Goal: Task Accomplishment & Management: Manage account settings

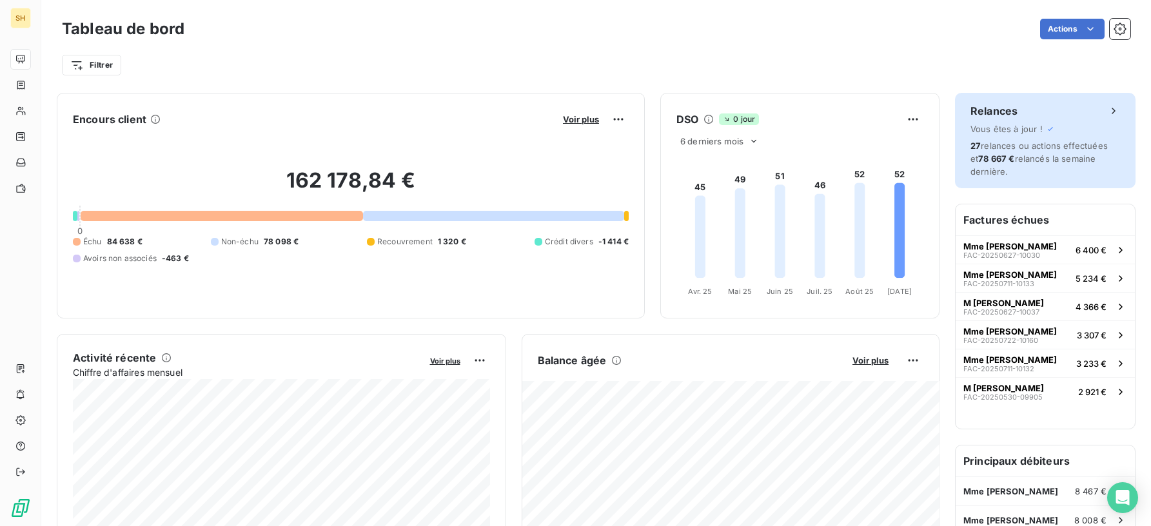
click at [1032, 144] on span "27 relances ou actions effectuées et 78 667 € relancés la semaine dernière." at bounding box center [1038, 159] width 137 height 36
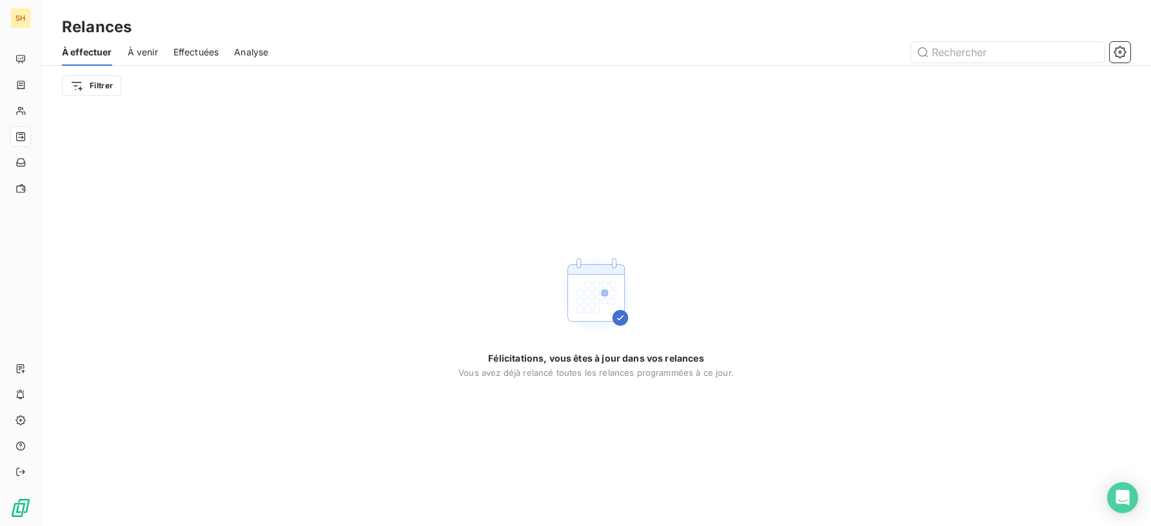
click at [148, 49] on span "À venir" at bounding box center [143, 52] width 30 height 13
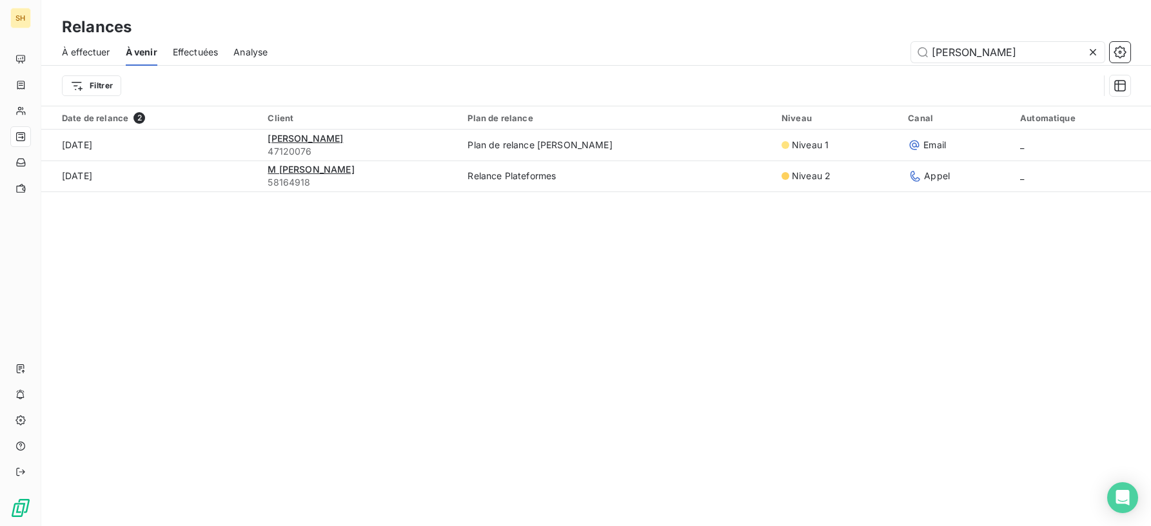
click at [1101, 52] on div at bounding box center [1095, 52] width 18 height 21
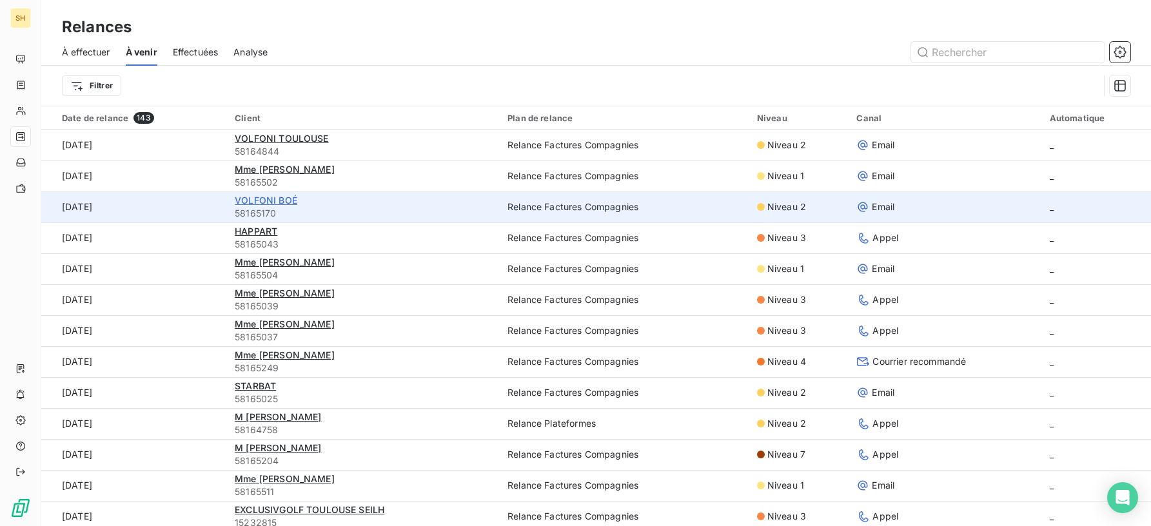
click at [277, 202] on span "VOLFONI BOÉ" at bounding box center [266, 200] width 63 height 11
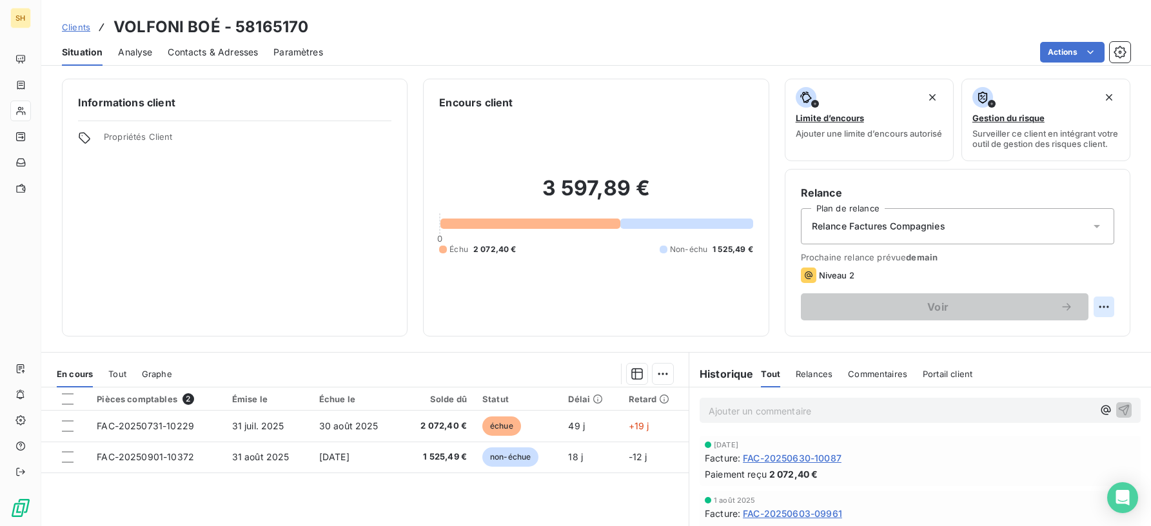
click at [1106, 316] on html "SH Clients VOLFONI BOÉ - 58165170 Situation Analyse Contacts & Adresses Paramèt…" at bounding box center [575, 263] width 1151 height 526
click at [1073, 335] on div "Replanifier cette action" at bounding box center [1050, 341] width 115 height 21
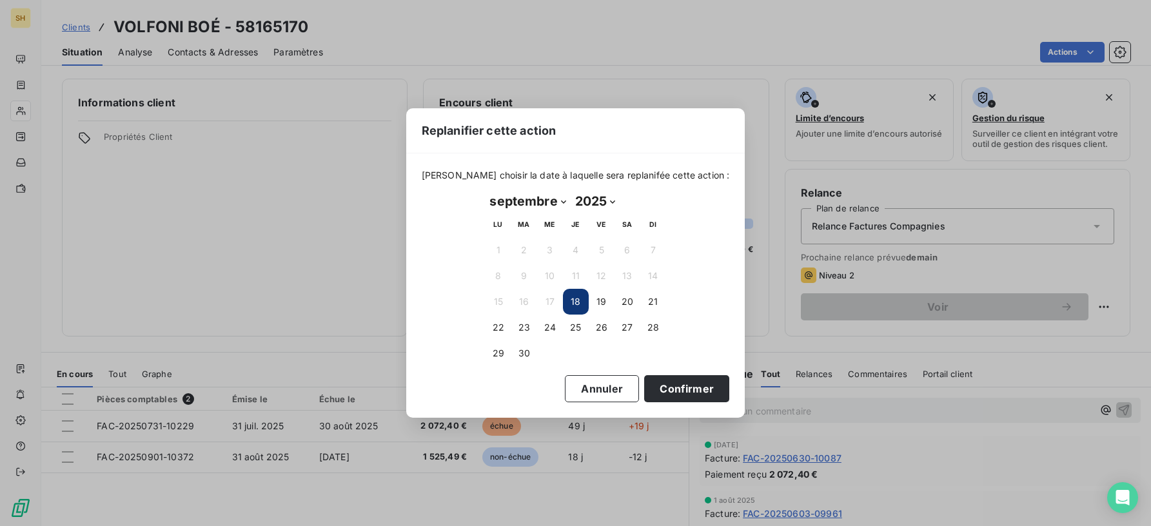
click at [558, 204] on select "janvier février mars avril mai juin juillet août septembre octobre novembre déc…" at bounding box center [527, 201] width 85 height 21
select select "9"
click at [499, 277] on button "6" at bounding box center [498, 276] width 26 height 26
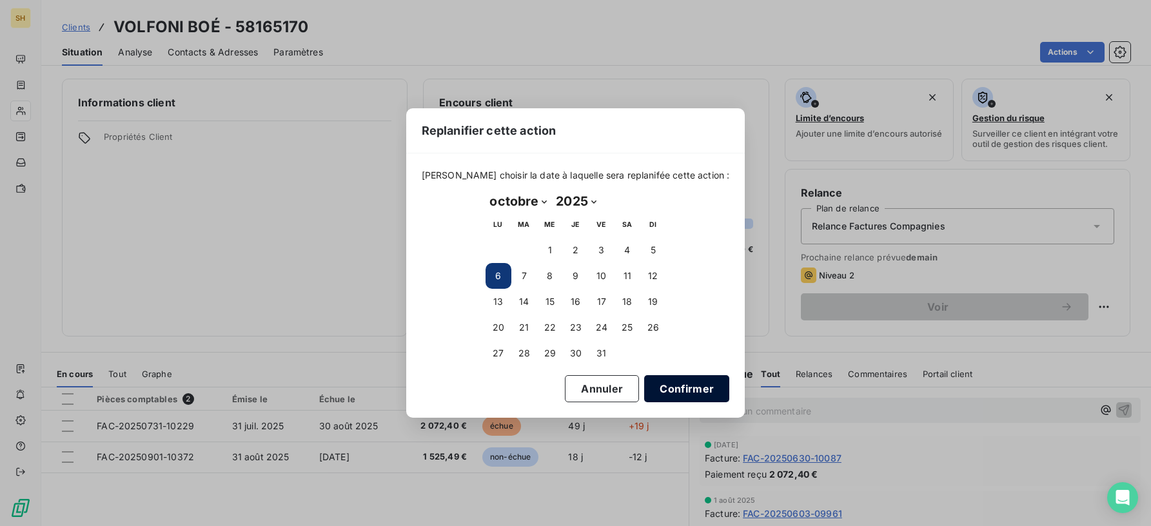
click at [694, 391] on button "Confirmer" at bounding box center [686, 388] width 85 height 27
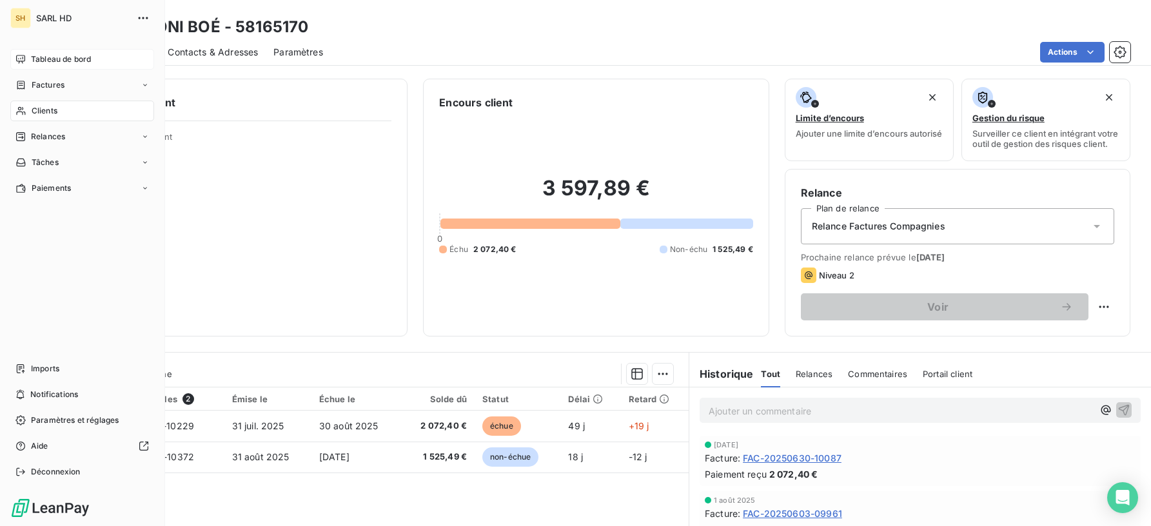
click at [31, 54] on span "Tableau de bord" at bounding box center [61, 60] width 60 height 12
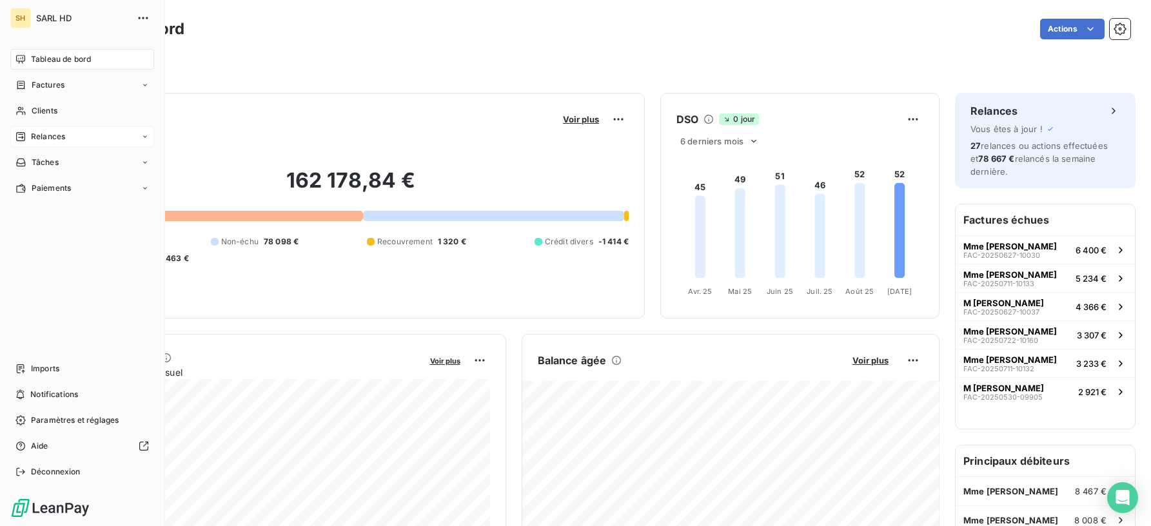
click at [66, 139] on div "Relances" at bounding box center [82, 136] width 144 height 21
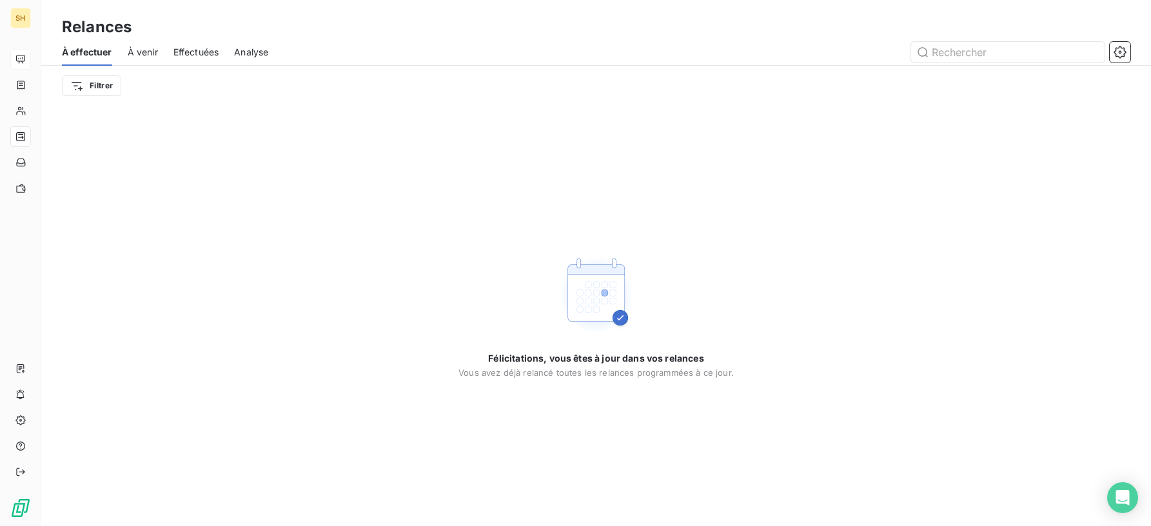
click at [148, 53] on span "À venir" at bounding box center [143, 52] width 30 height 13
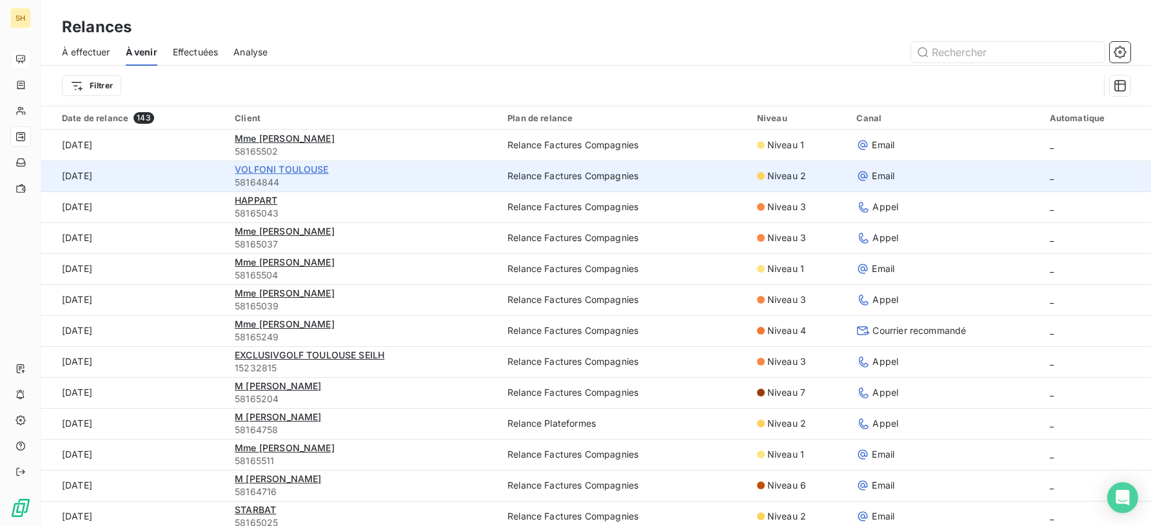
click at [275, 170] on span "VOLFONI TOULOUSE" at bounding box center [281, 169] width 93 height 11
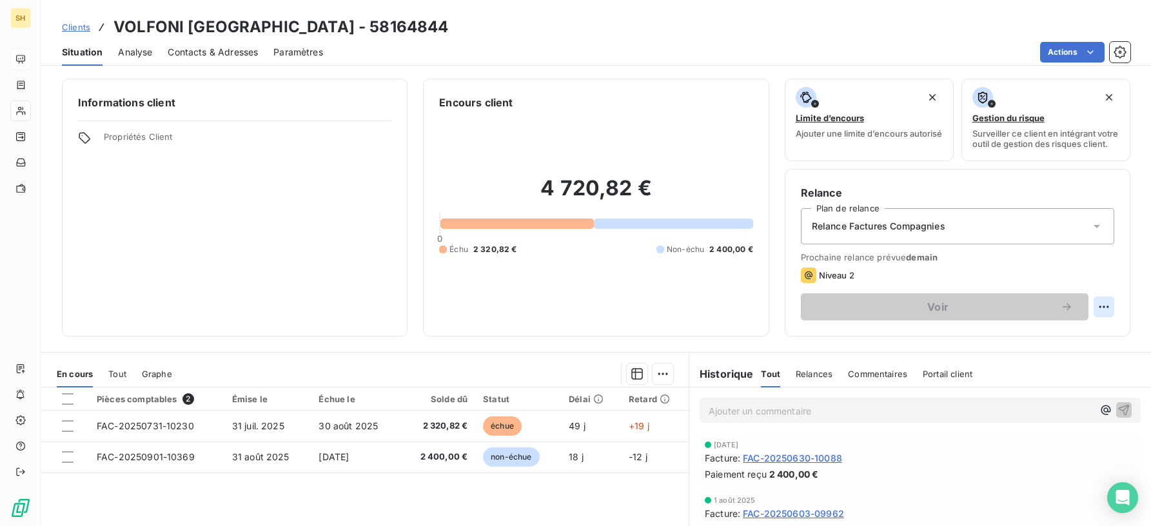
click at [1100, 311] on html "SH Clients VOLFONI TOULOUSE - 58164844 Situation Analyse Contacts & Adresses Pa…" at bounding box center [575, 263] width 1151 height 526
click at [1060, 340] on div "Replanifier cette action" at bounding box center [1050, 341] width 115 height 21
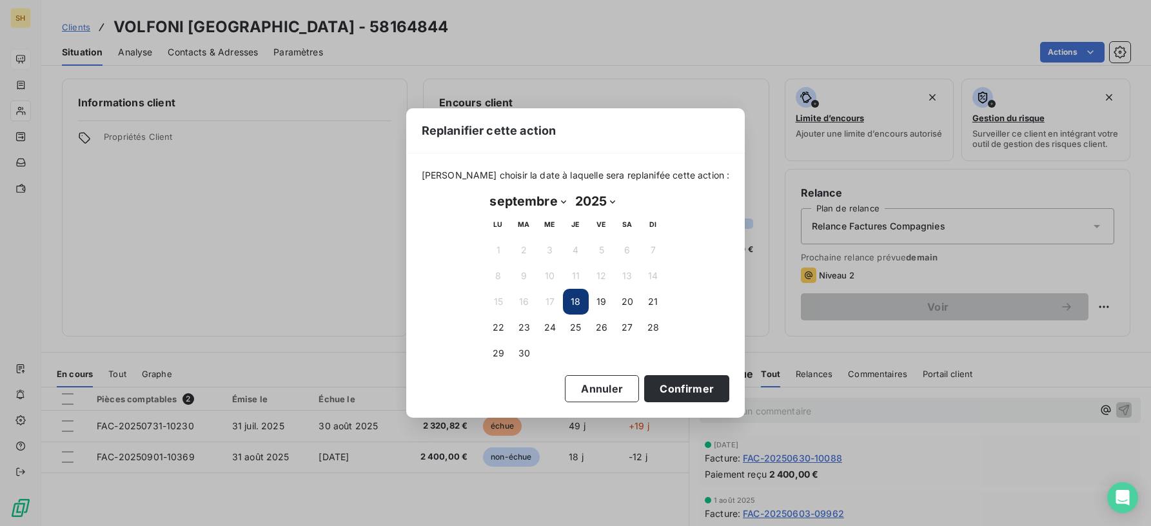
click at [540, 200] on select "janvier février mars avril mai juin juillet août septembre octobre novembre déc…" at bounding box center [527, 201] width 85 height 21
select select "9"
click at [500, 278] on button "6" at bounding box center [498, 276] width 26 height 26
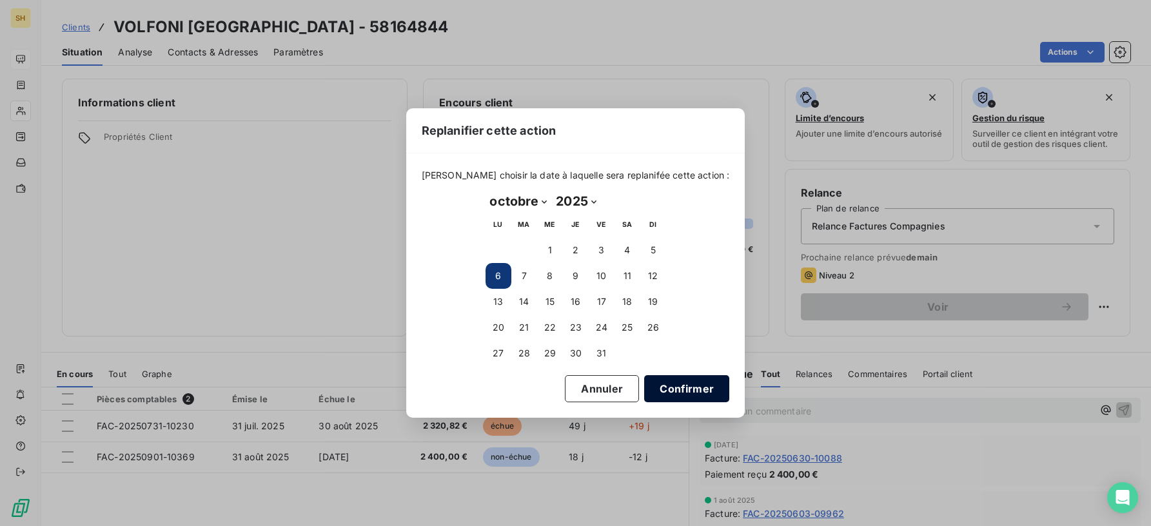
click at [706, 388] on button "Confirmer" at bounding box center [686, 388] width 85 height 27
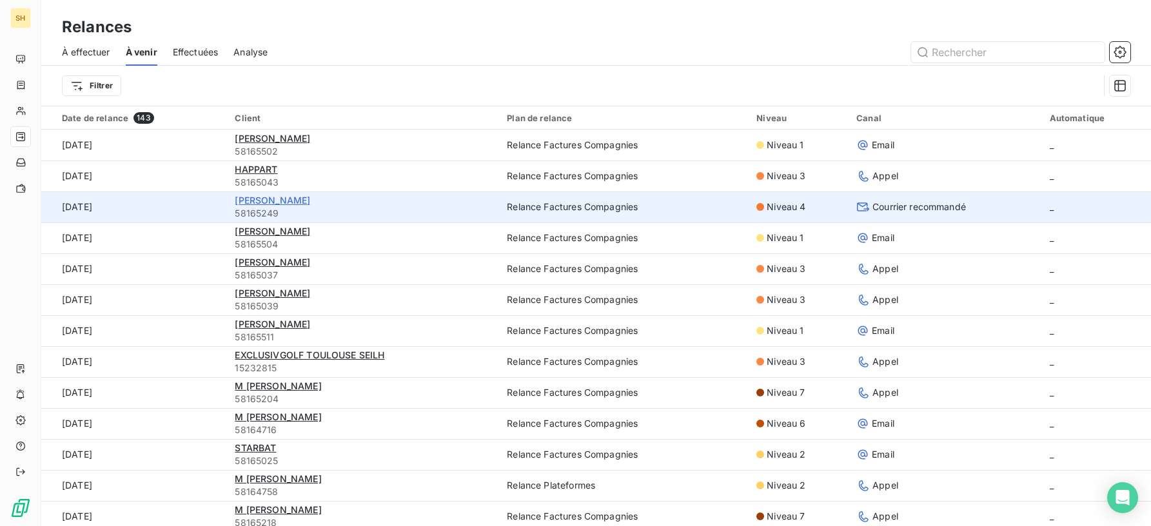
click at [309, 201] on span "[PERSON_NAME]" at bounding box center [272, 200] width 75 height 11
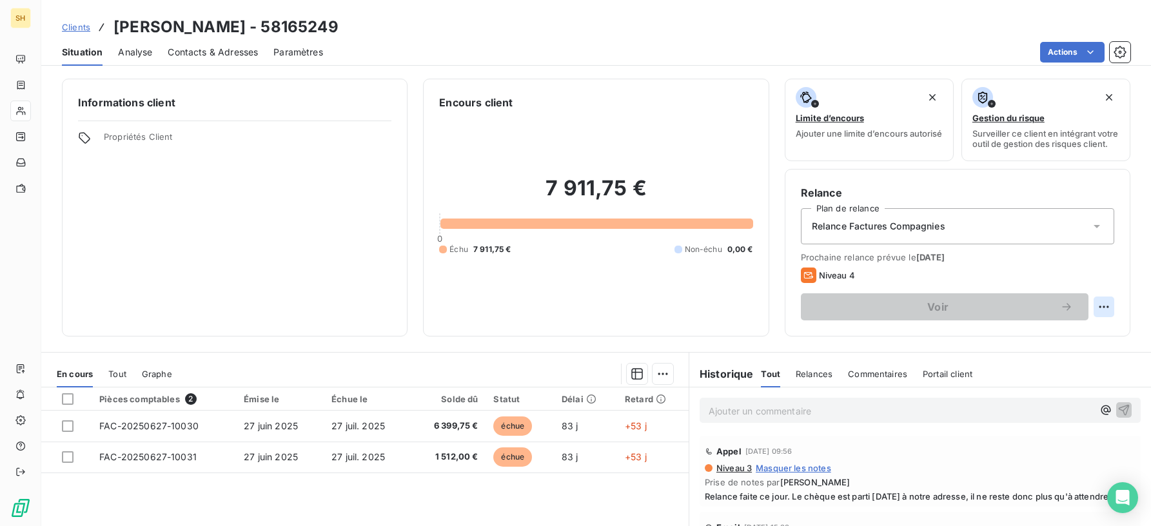
click at [1099, 306] on html "SH Clients [PERSON_NAME] - 58165249 Situation Analyse Contacts & Adresses Param…" at bounding box center [575, 263] width 1151 height 526
click at [1081, 339] on div "Replanifier cette action" at bounding box center [1050, 341] width 115 height 21
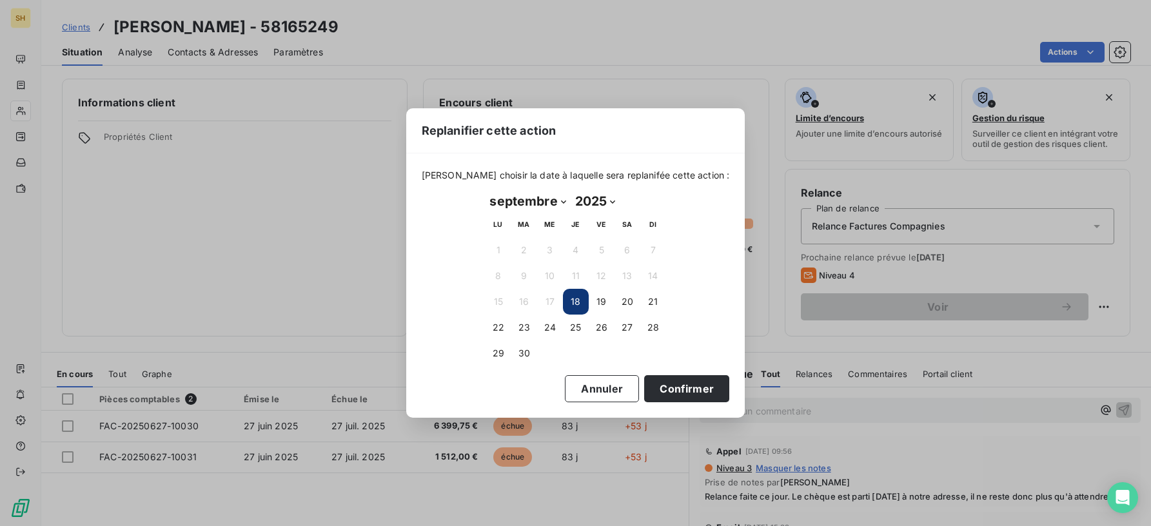
click at [553, 200] on select "janvier février mars avril mai juin juillet août septembre octobre novembre déc…" at bounding box center [527, 201] width 85 height 21
select select "9"
click at [607, 355] on button "31" at bounding box center [602, 353] width 26 height 26
click at [666, 378] on button "Confirmer" at bounding box center [686, 388] width 85 height 27
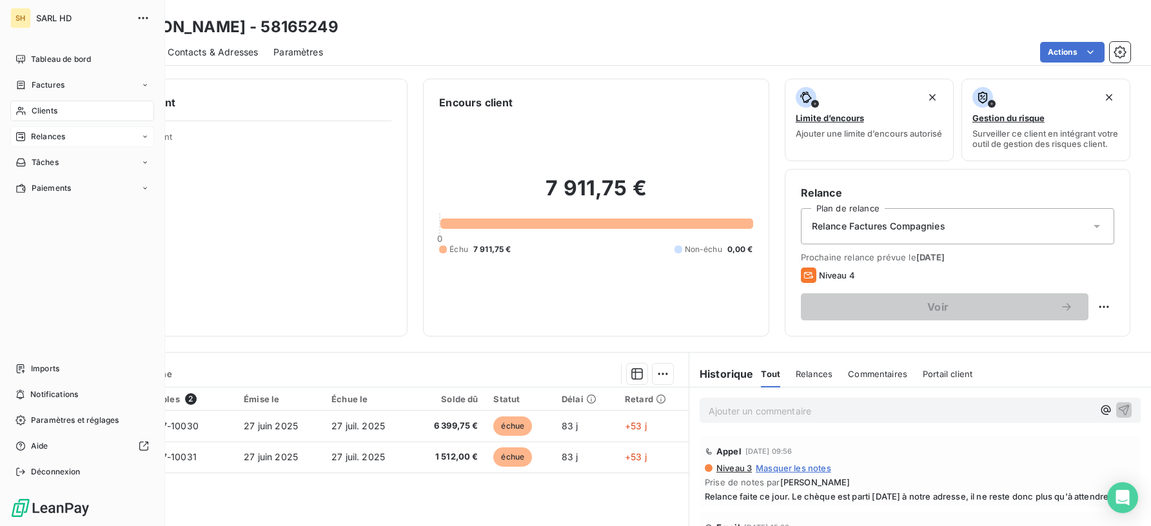
click at [66, 135] on div "Relances" at bounding box center [82, 136] width 144 height 21
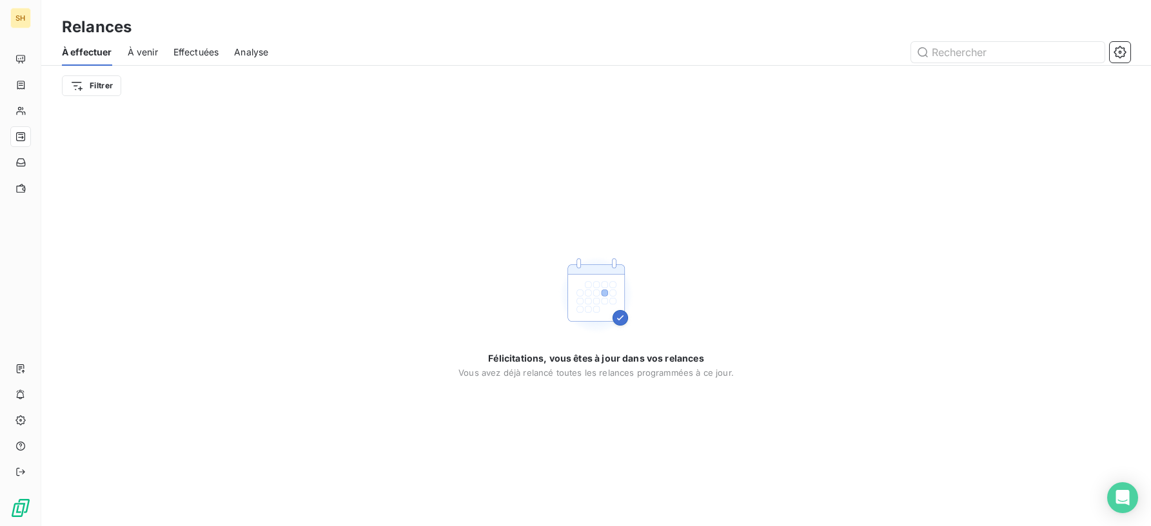
click at [148, 52] on span "À venir" at bounding box center [143, 52] width 30 height 13
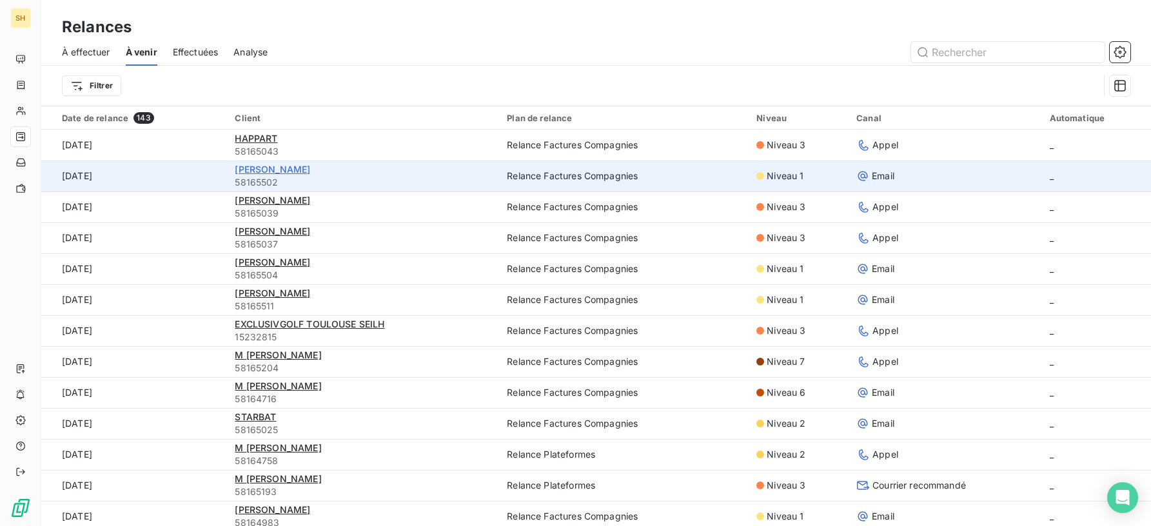
click at [300, 168] on span "[PERSON_NAME]" at bounding box center [272, 169] width 75 height 11
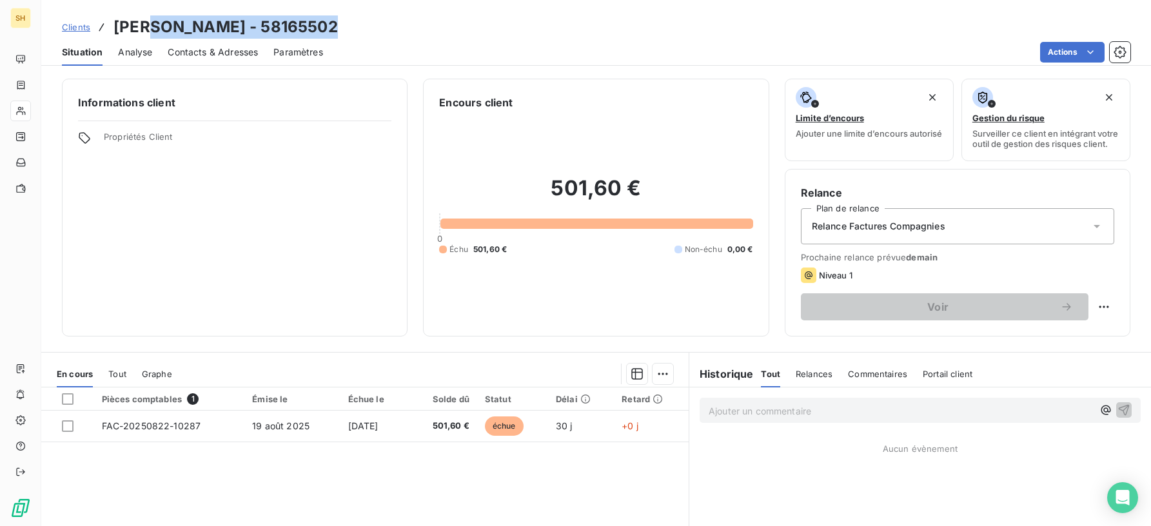
drag, startPoint x: 323, startPoint y: 26, endPoint x: 155, endPoint y: 23, distance: 168.3
click at [155, 23] on h3 "[PERSON_NAME] - 58165502" at bounding box center [225, 26] width 224 height 23
copy h3 "[PERSON_NAME]"
click at [225, 54] on span "Contacts & Adresses" at bounding box center [213, 52] width 90 height 13
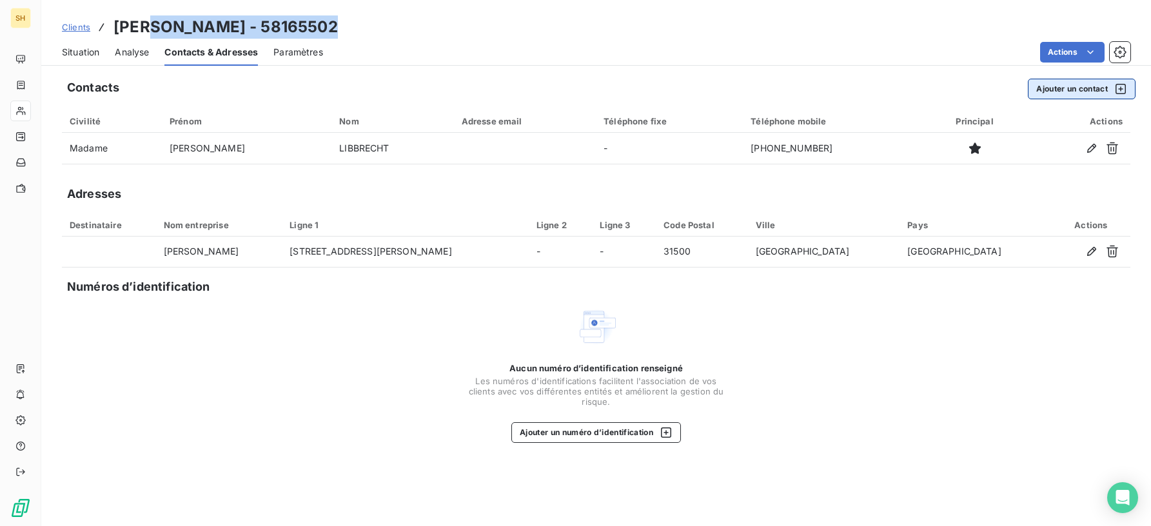
click at [1074, 89] on button "Ajouter un contact" at bounding box center [1082, 89] width 108 height 21
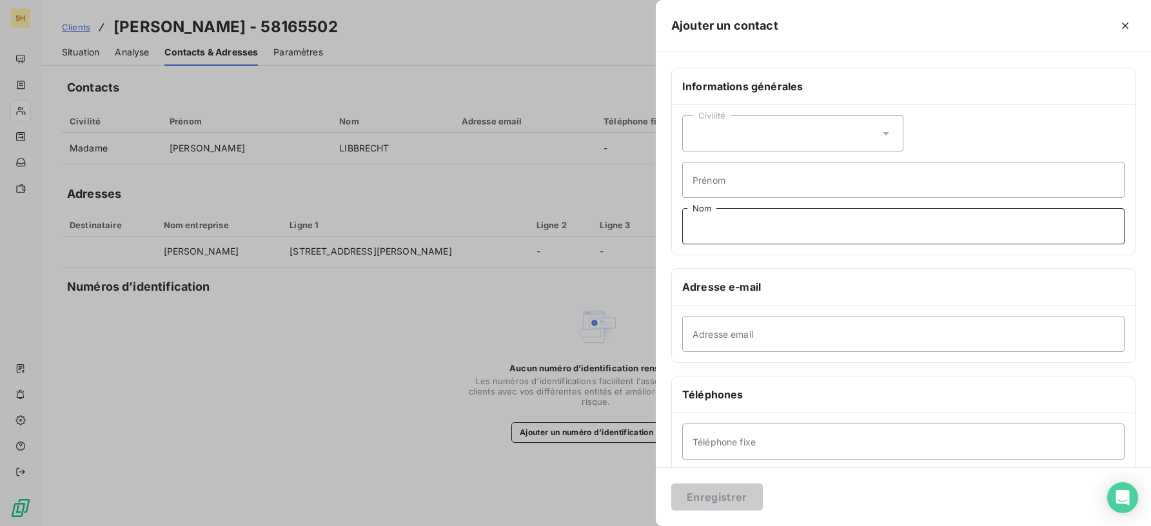
click at [759, 219] on input "Nom" at bounding box center [903, 226] width 442 height 36
type input "IMH"
click at [757, 311] on div "Adresse email" at bounding box center [903, 334] width 463 height 57
click at [757, 329] on input "Adresse email" at bounding box center [903, 334] width 442 height 36
type input "[EMAIL_ADDRESS][DOMAIN_NAME]"
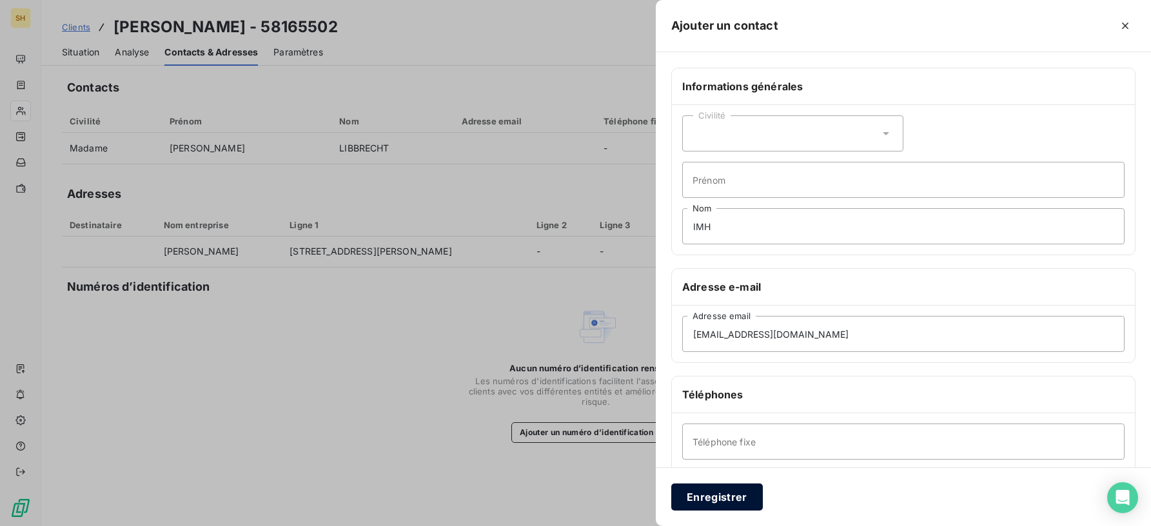
click at [721, 497] on button "Enregistrer" at bounding box center [717, 497] width 92 height 27
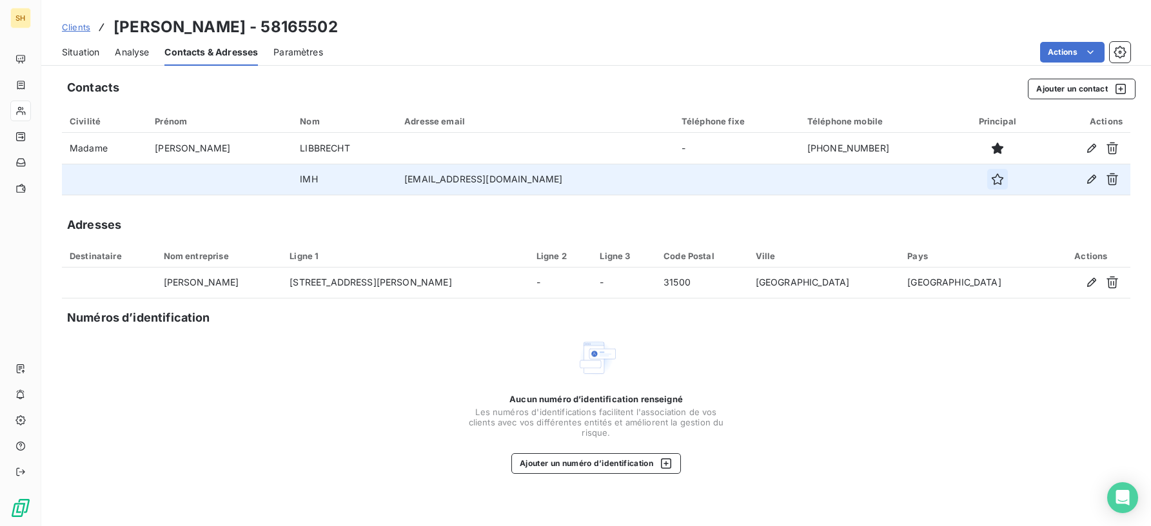
click at [991, 179] on icon "button" at bounding box center [997, 179] width 13 height 13
click at [95, 55] on span "Situation" at bounding box center [80, 52] width 37 height 13
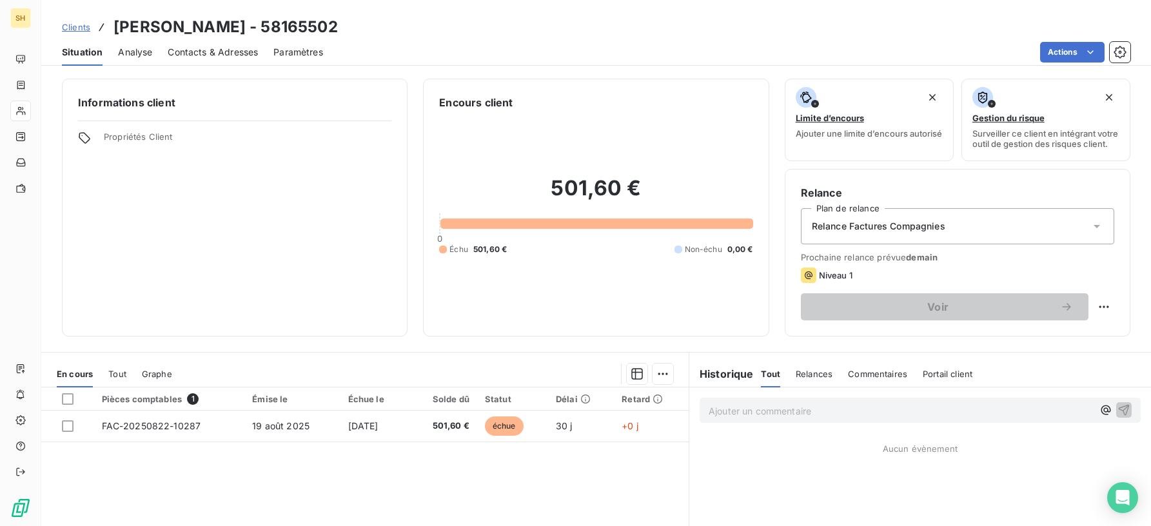
click at [1081, 239] on div "Relance Factures Compagnies" at bounding box center [957, 226] width 313 height 36
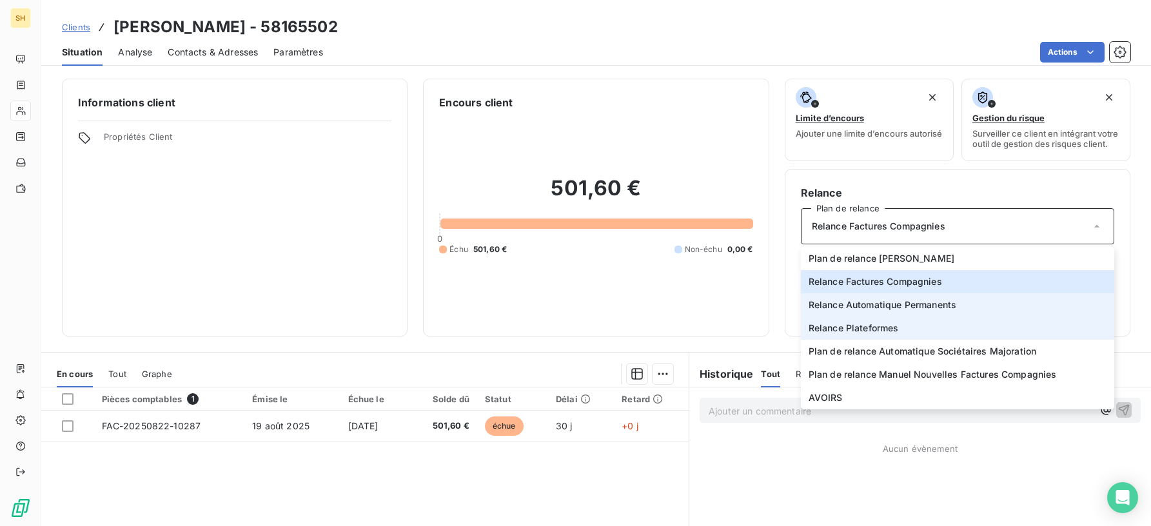
click at [868, 326] on li "Relance Plateformes" at bounding box center [957, 328] width 313 height 23
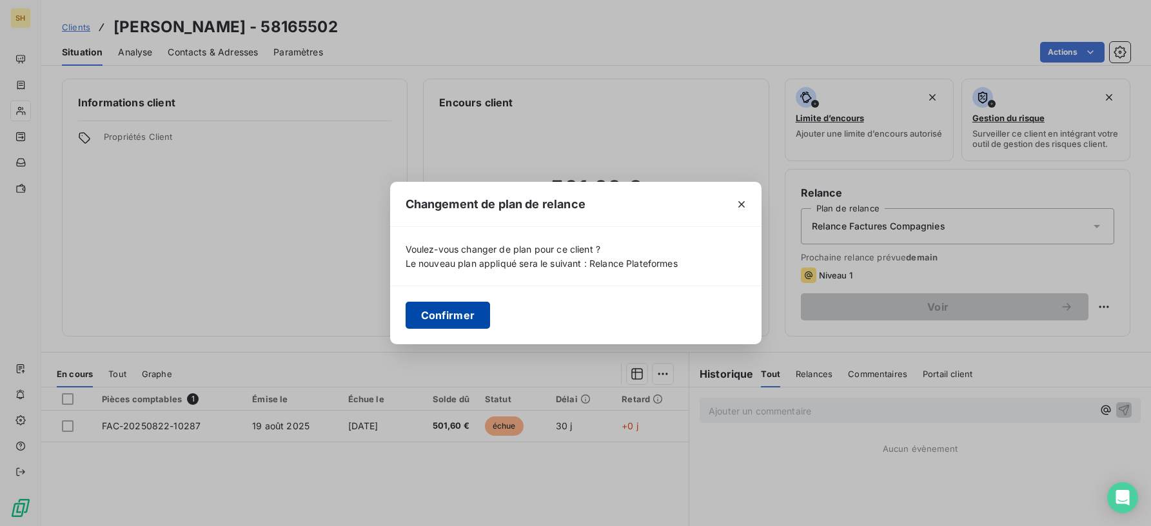
click at [479, 308] on button "Confirmer" at bounding box center [448, 315] width 85 height 27
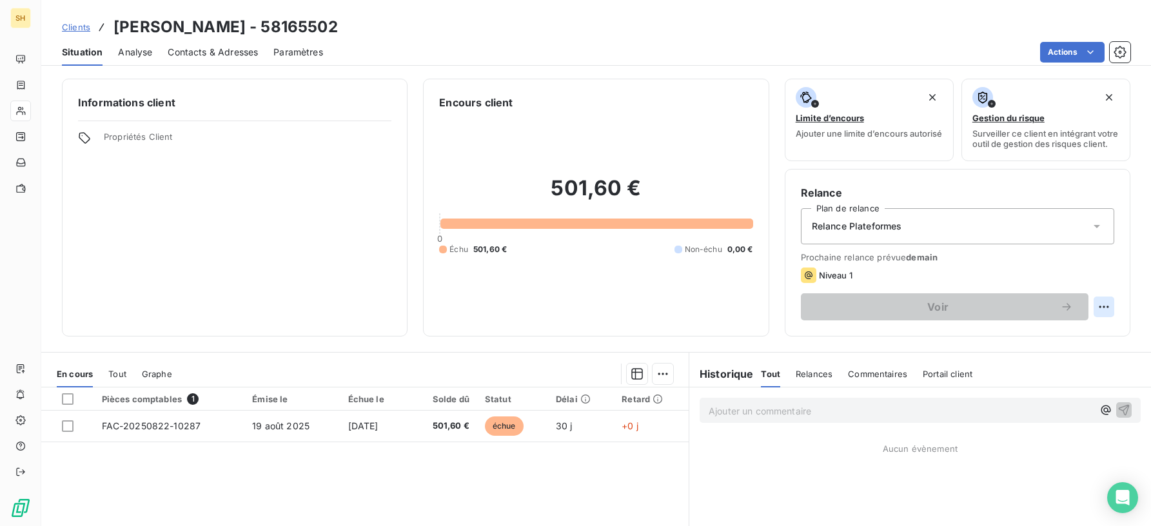
click at [1097, 317] on html "SH Clients [PERSON_NAME] - 58165502 Situation Analyse Contacts & Adresses Param…" at bounding box center [575, 263] width 1151 height 526
click at [1089, 336] on div "Replanifier cette action" at bounding box center [1050, 341] width 115 height 21
select select "8"
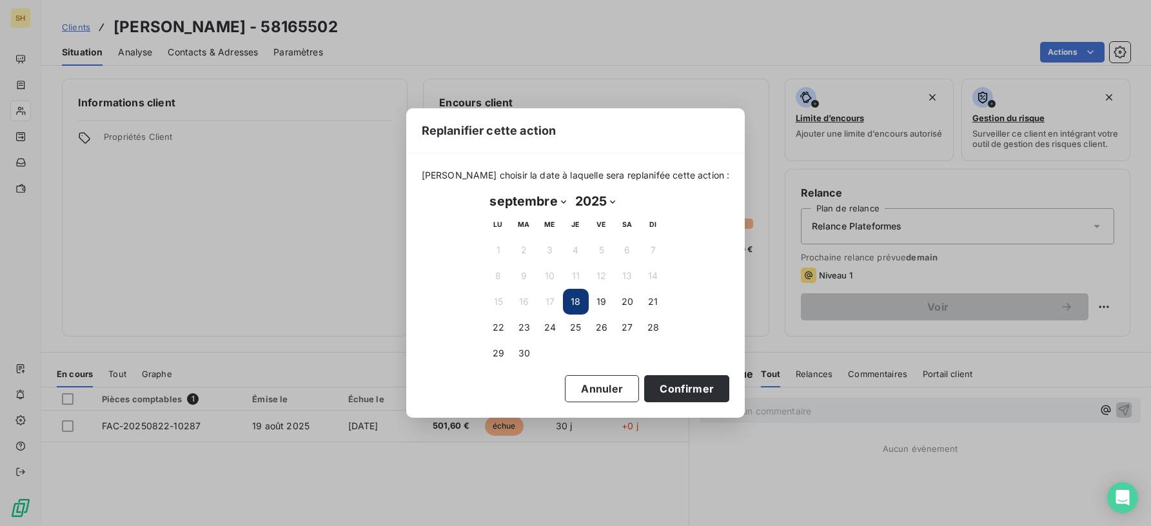
click at [565, 300] on button "18" at bounding box center [576, 302] width 26 height 26
click at [670, 396] on button "Confirmer" at bounding box center [686, 388] width 85 height 27
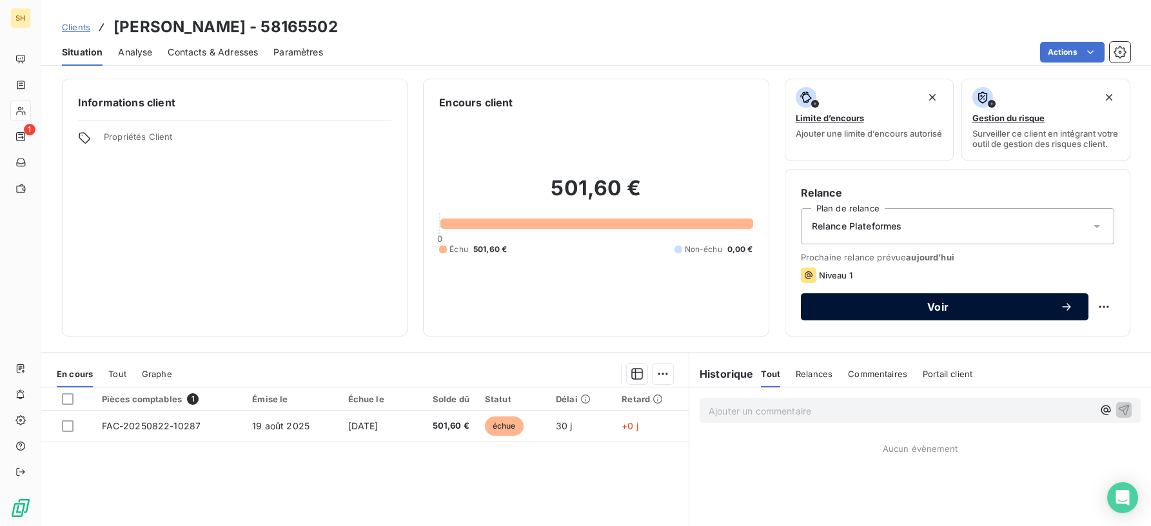
click at [980, 320] on button "Voir" at bounding box center [945, 306] width 288 height 27
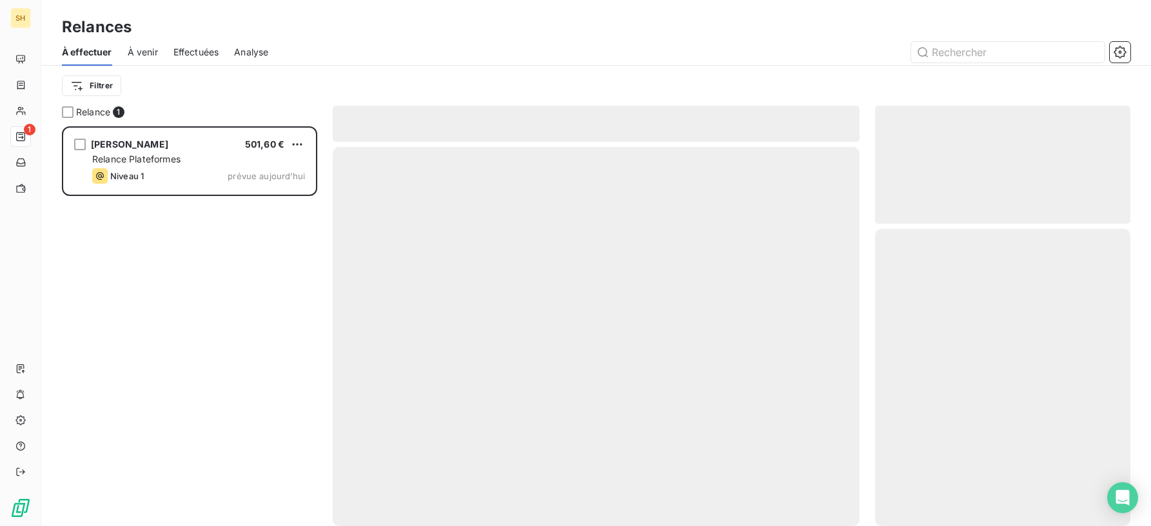
scroll to position [400, 256]
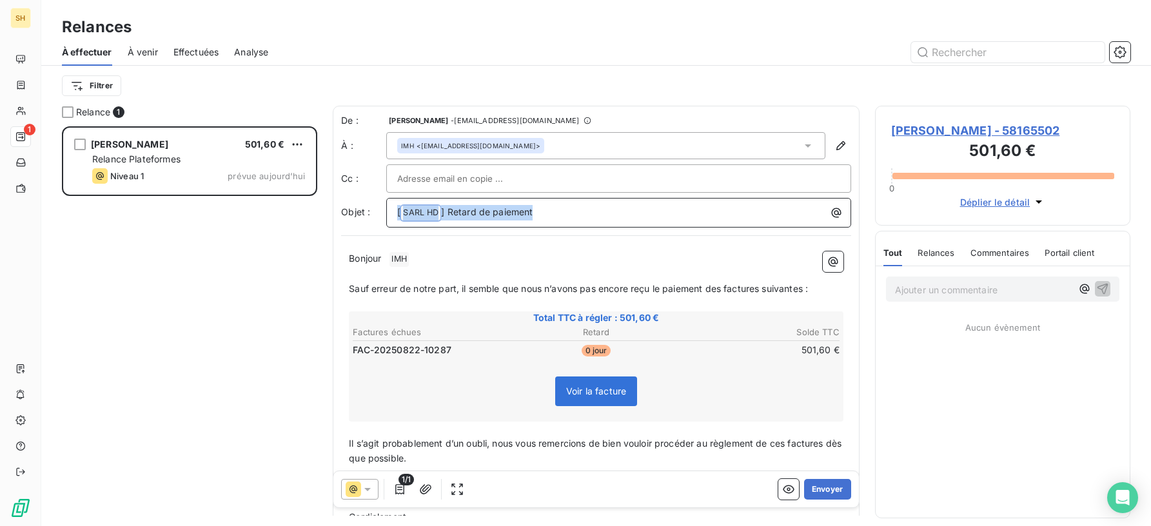
drag, startPoint x: 552, startPoint y: 215, endPoint x: 308, endPoint y: 219, distance: 244.4
click at [308, 219] on div "Relance 1 [PERSON_NAME] 501,60 € Relance Plateformes Niveau 1 prévue [DATE] De …" at bounding box center [596, 316] width 1110 height 420
click at [509, 209] on span "Code Prestataire : 528567Vos Références : 304183H25-REN_EXP1-1" at bounding box center [545, 211] width 296 height 11
click at [438, 258] on p "Bonjour ﻿ IMH ﻿ ﻿" at bounding box center [596, 258] width 494 height 15
click at [723, 287] on span "Sauf erreur de notre part, il semble que nous n’avons pas encore reçu le paieme…" at bounding box center [578, 287] width 459 height 11
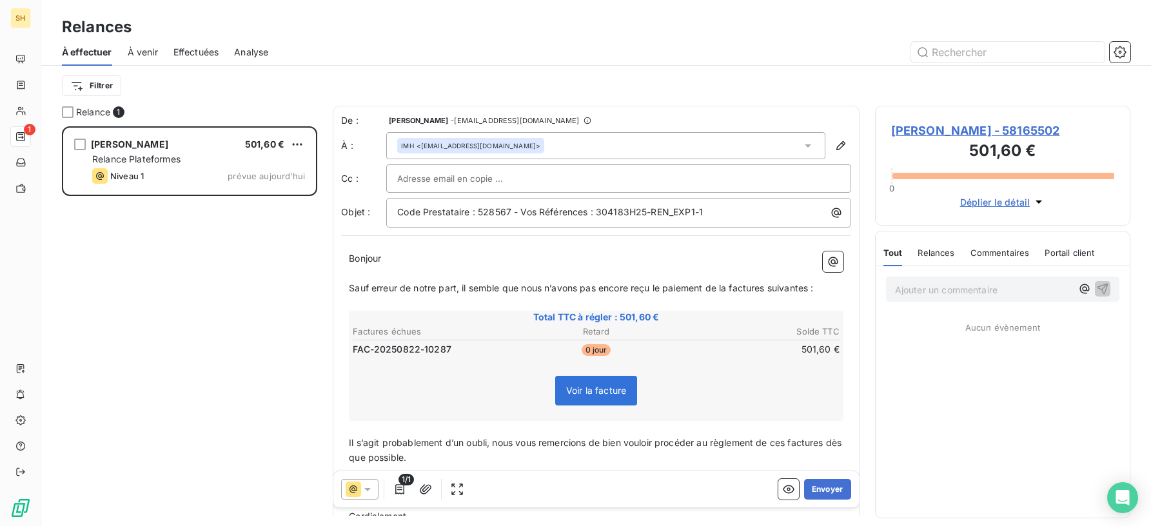
click at [767, 287] on span "Sauf erreur de notre part, il semble que nous n’avons pas encore reçu le paieme…" at bounding box center [581, 287] width 464 height 11
click at [806, 287] on span "Sauf erreur de notre part, il semble que nous n’avons pas encore reçu le paieme…" at bounding box center [579, 287] width 460 height 11
click at [787, 443] on span "Il s’agit probablement d’un oubli, nous vous remercions de bien vouloir procéde…" at bounding box center [596, 450] width 495 height 26
click at [833, 441] on span "Il s’agit probablement d’un oubli, nous vous remercions de bien vouloir procéde…" at bounding box center [591, 450] width 484 height 26
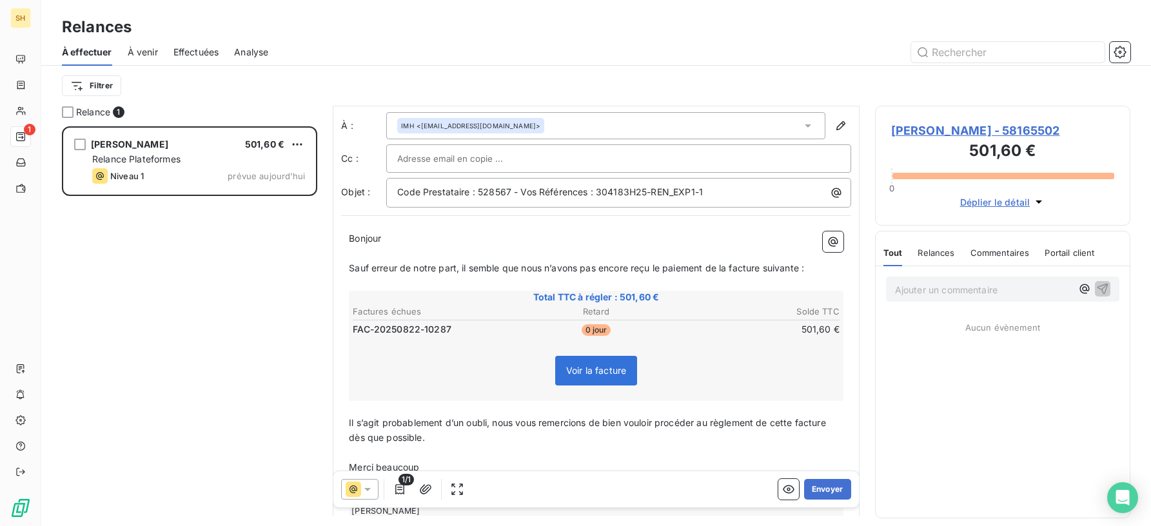
scroll to position [0, 0]
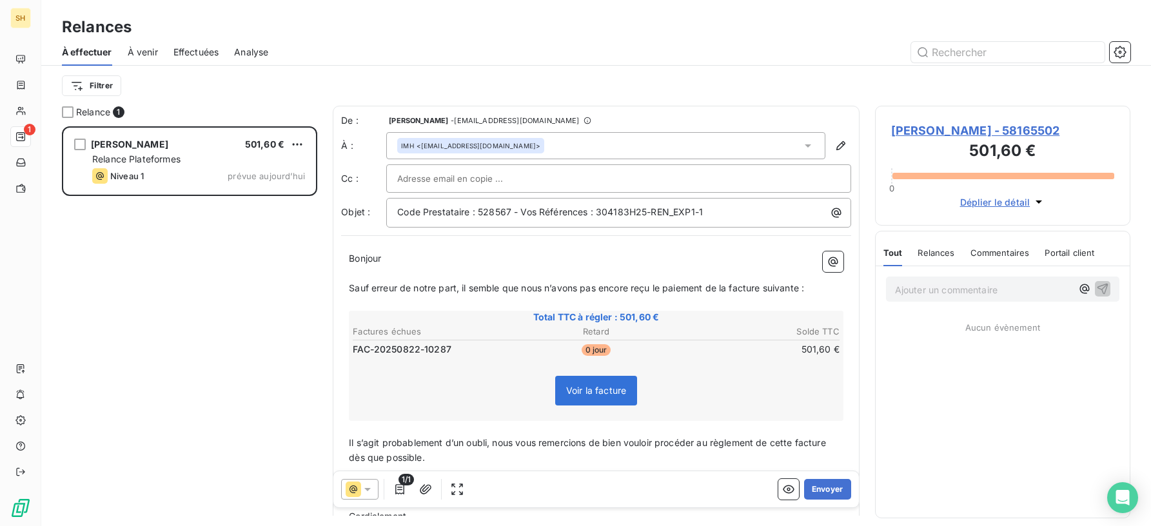
click at [473, 255] on p "Bonjour" at bounding box center [596, 258] width 494 height 15
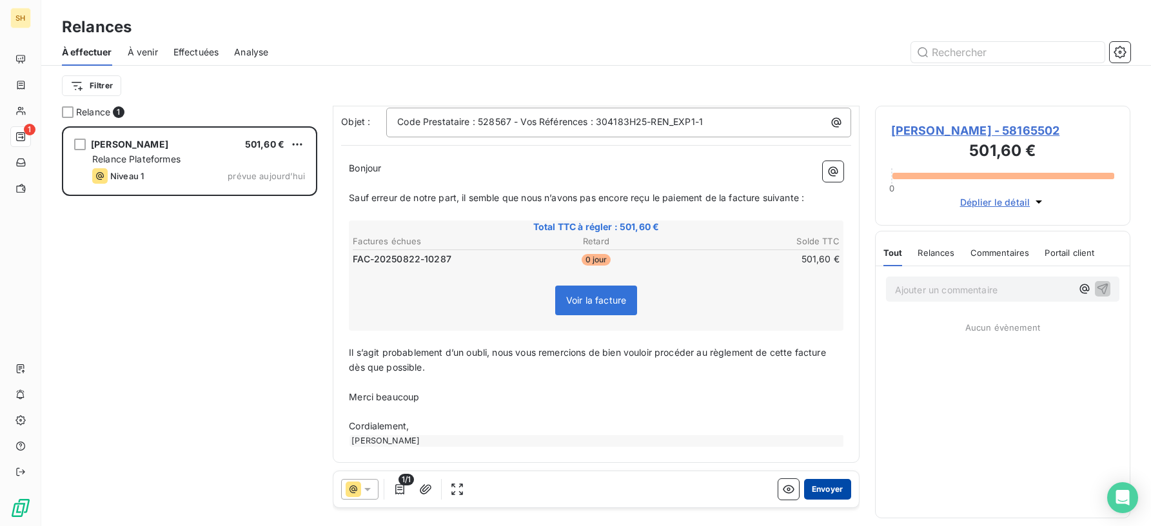
click at [828, 491] on button "Envoyer" at bounding box center [827, 489] width 47 height 21
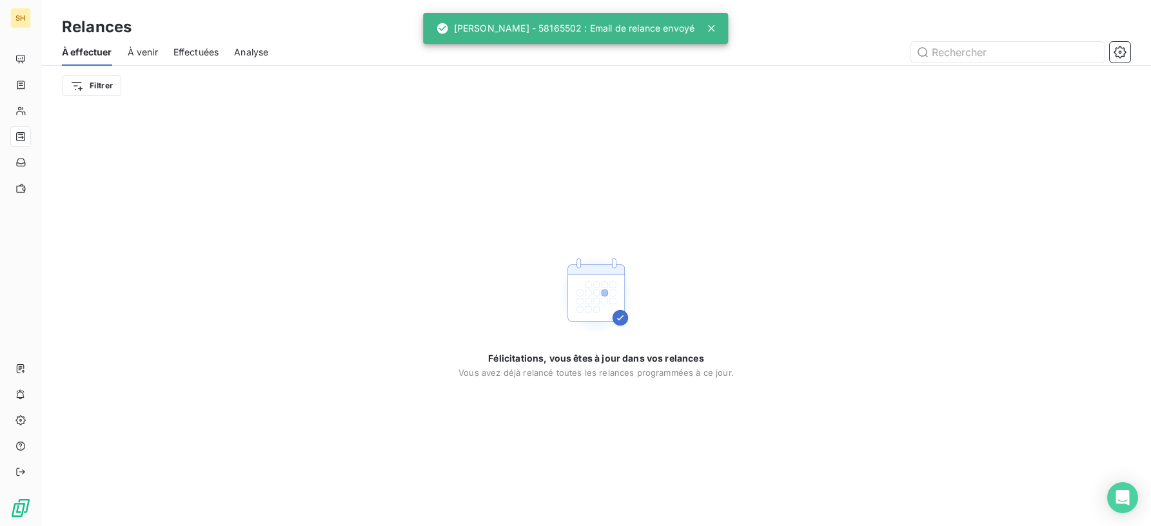
click at [156, 50] on span "À venir" at bounding box center [143, 52] width 30 height 13
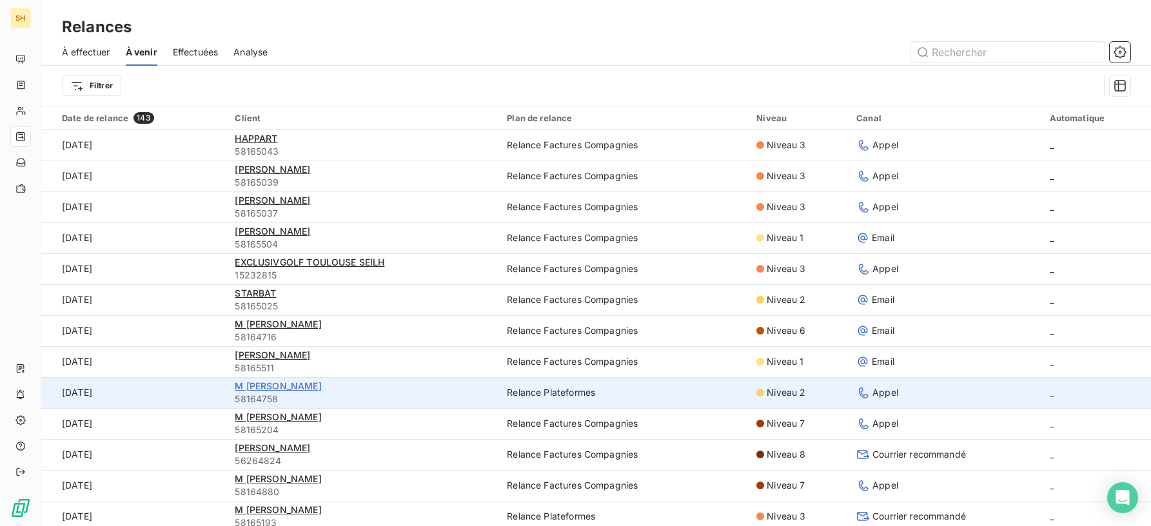
click at [308, 384] on span "M [PERSON_NAME]" at bounding box center [278, 385] width 86 height 11
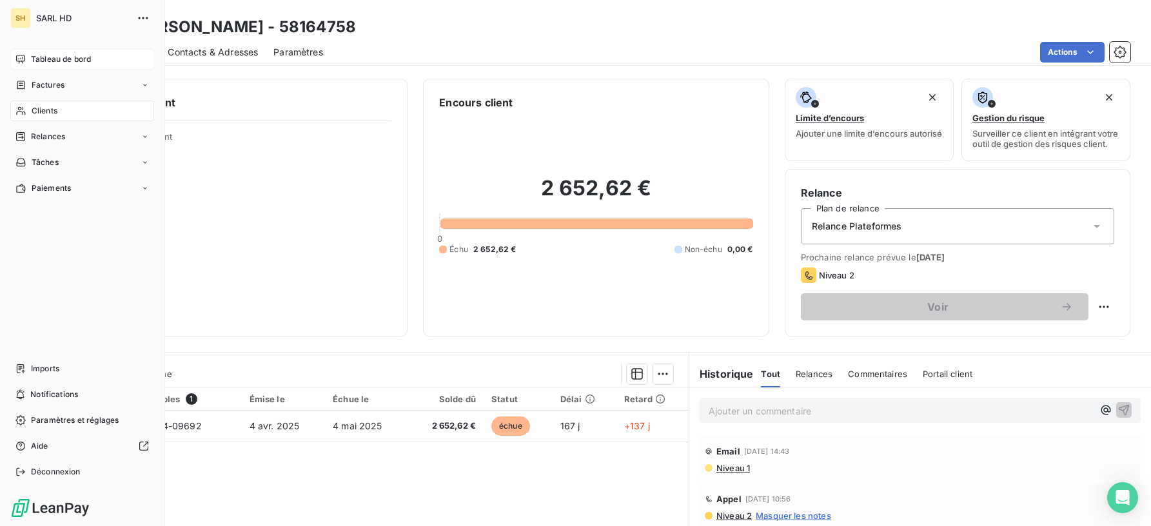
click at [24, 52] on div "Tableau de bord" at bounding box center [82, 59] width 144 height 21
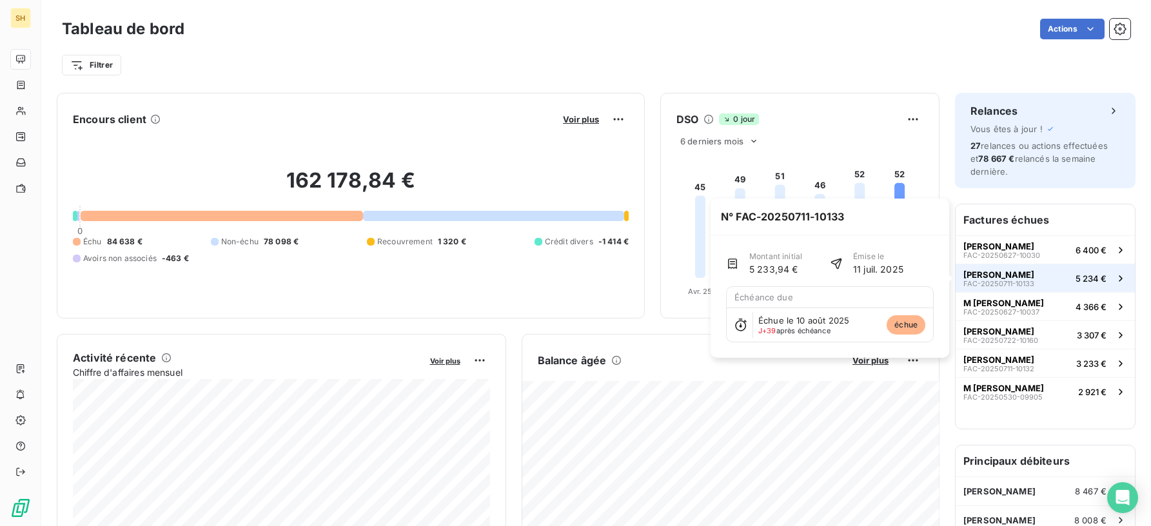
click at [1034, 270] on span "[PERSON_NAME]" at bounding box center [998, 274] width 71 height 10
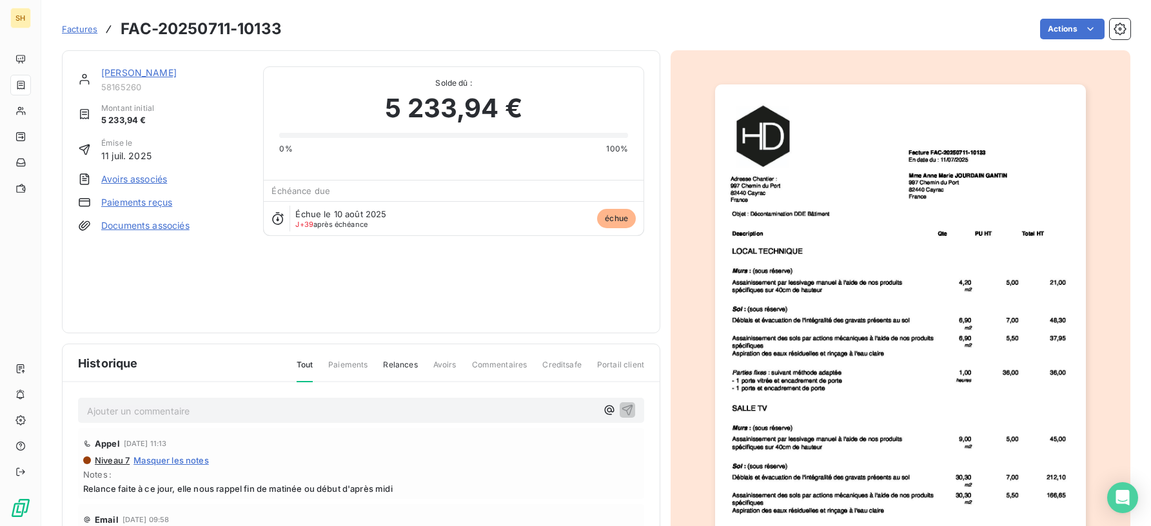
click at [174, 72] on link "[PERSON_NAME]" at bounding box center [138, 72] width 75 height 11
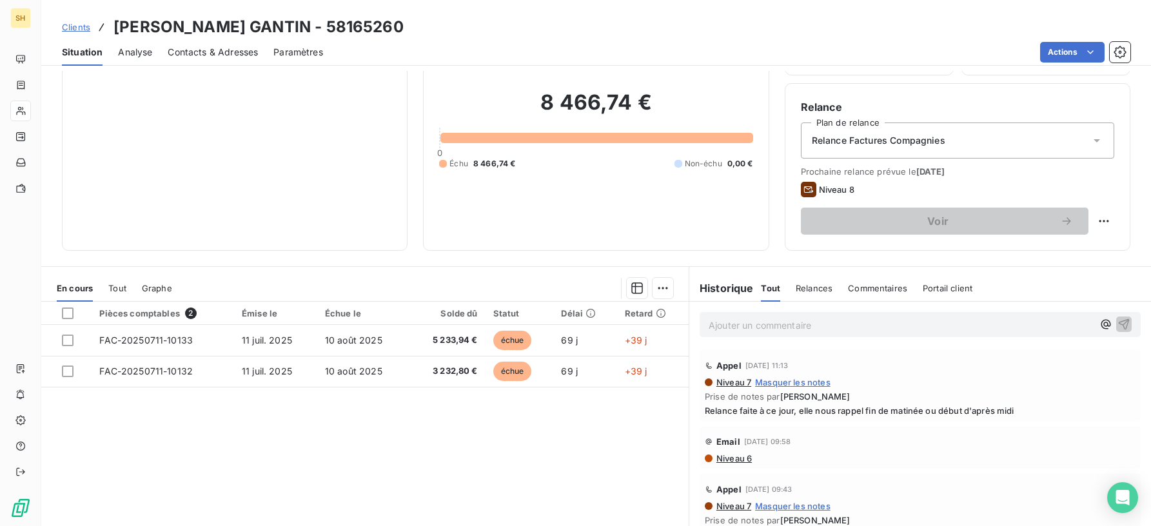
scroll to position [73, 0]
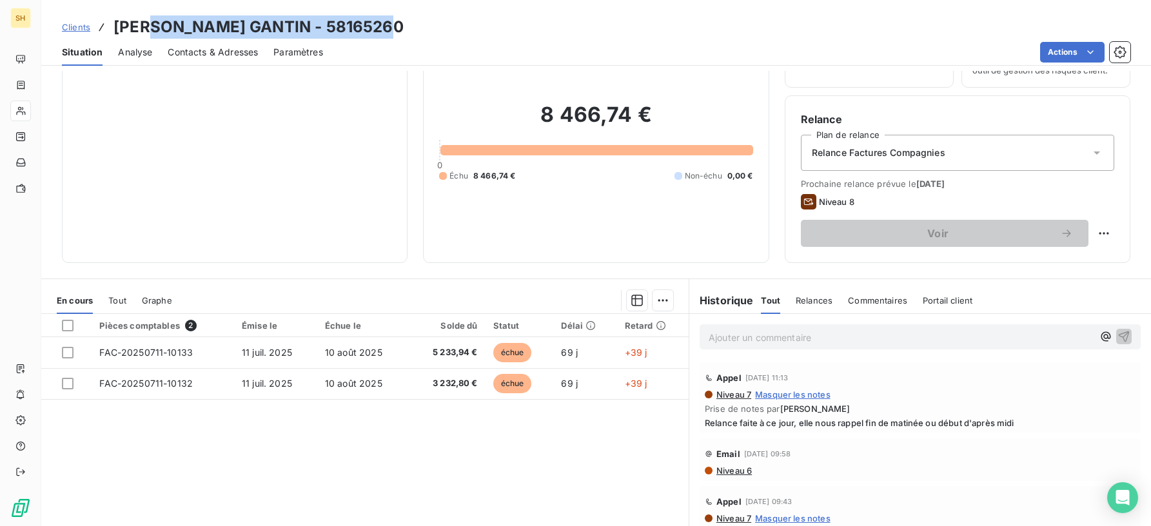
drag, startPoint x: 393, startPoint y: 28, endPoint x: 159, endPoint y: 26, distance: 234.0
click at [159, 26] on h3 "[PERSON_NAME] GANTIN - 58165260" at bounding box center [258, 26] width 290 height 23
copy h3 "[PERSON_NAME]"
click at [212, 55] on span "Contacts & Adresses" at bounding box center [213, 52] width 90 height 13
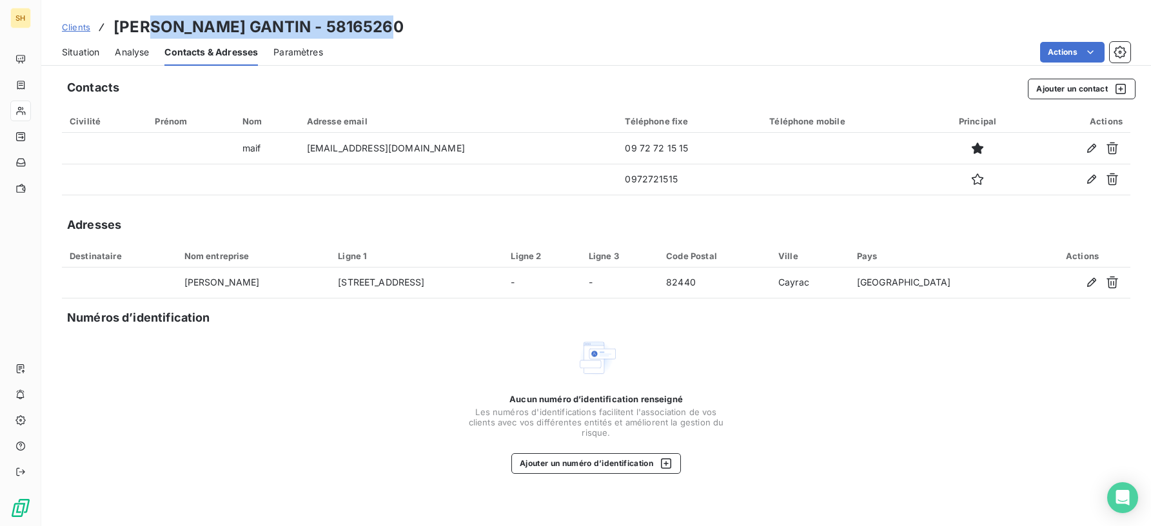
drag, startPoint x: 82, startPoint y: 52, endPoint x: 155, endPoint y: 59, distance: 73.8
click at [82, 52] on span "Situation" at bounding box center [80, 52] width 37 height 13
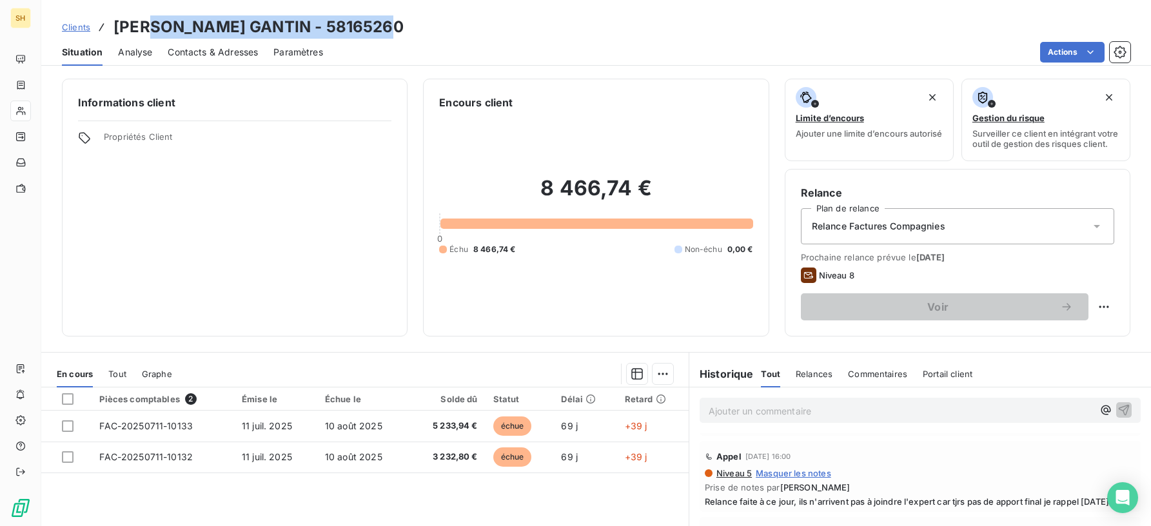
scroll to position [261, 0]
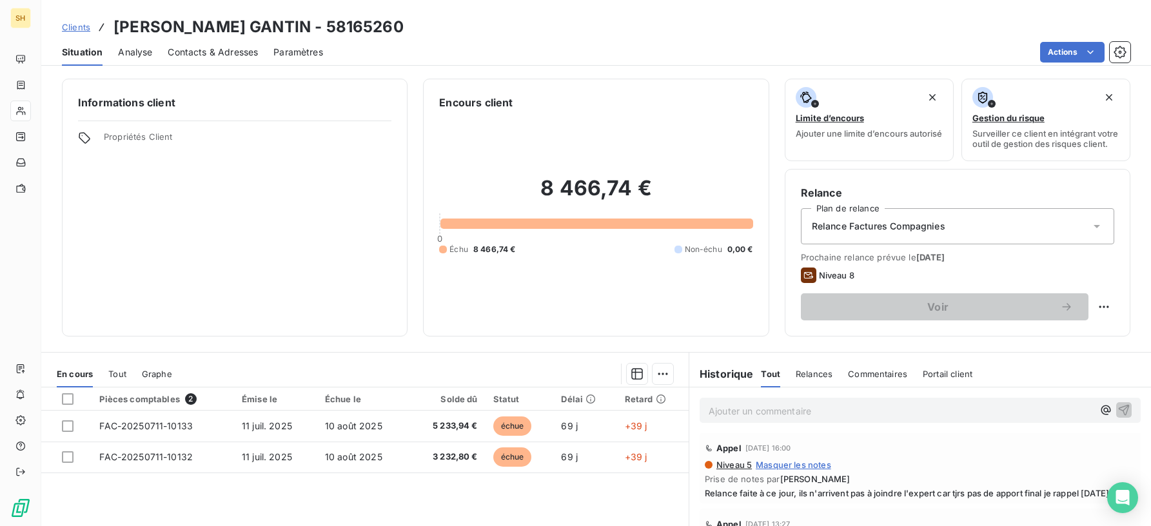
click at [194, 240] on div "Informations client Propriétés Client" at bounding box center [235, 208] width 346 height 258
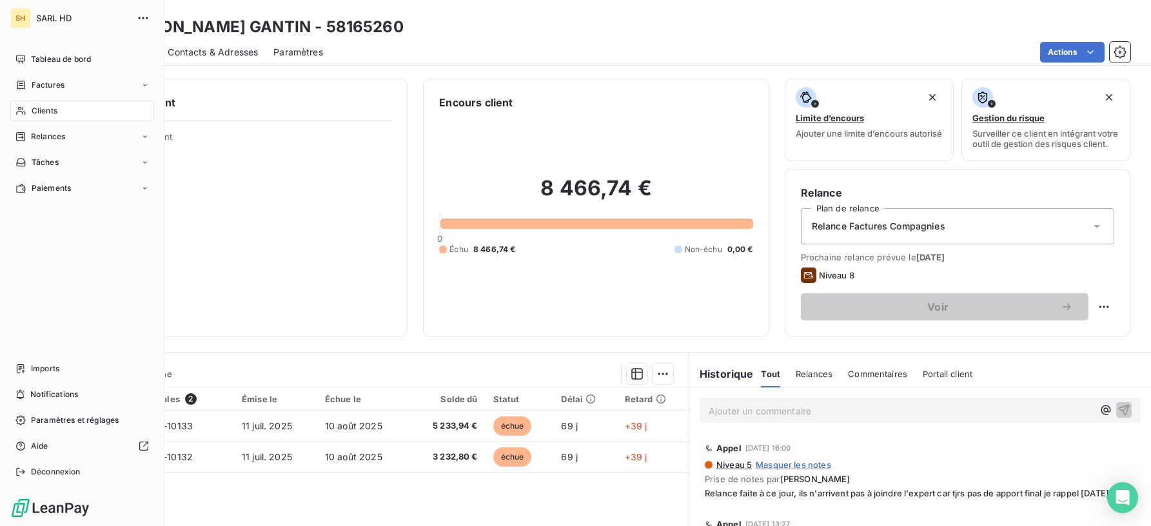
click at [51, 46] on div "SH SARL HD Tableau de bord Factures Clients Relances Tâches Paiements Imports N…" at bounding box center [82, 263] width 165 height 526
click at [57, 57] on span "Tableau de bord" at bounding box center [61, 60] width 60 height 12
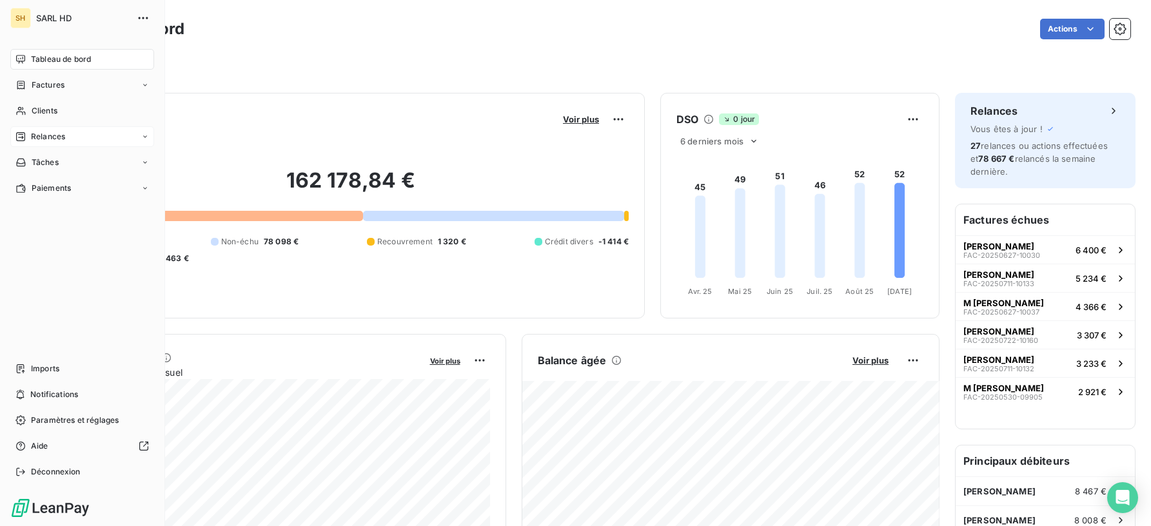
click at [36, 142] on span "Relances" at bounding box center [48, 137] width 34 height 12
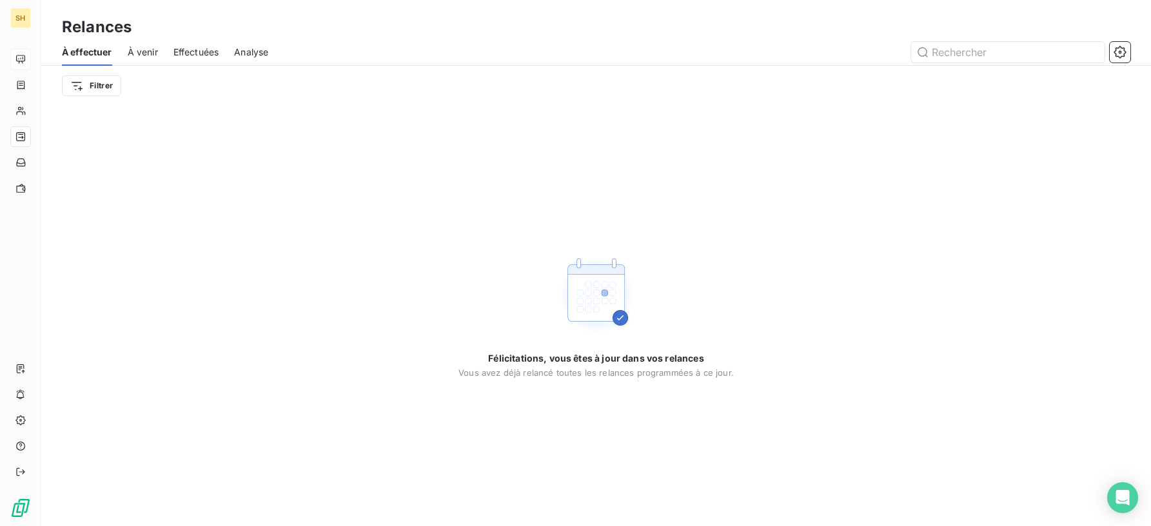
click at [148, 52] on span "À venir" at bounding box center [143, 52] width 30 height 13
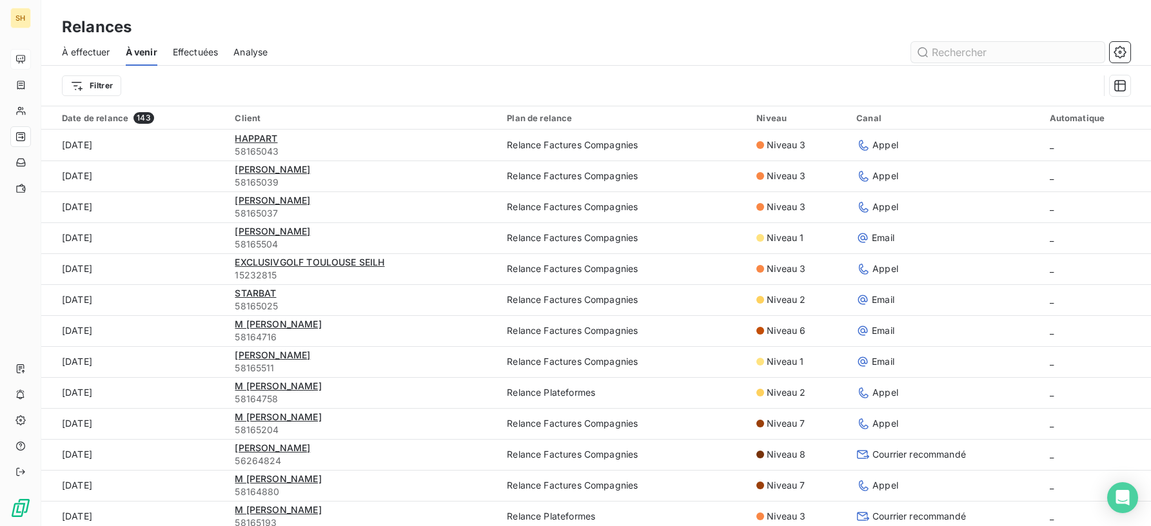
click at [973, 57] on input "text" at bounding box center [1007, 52] width 193 height 21
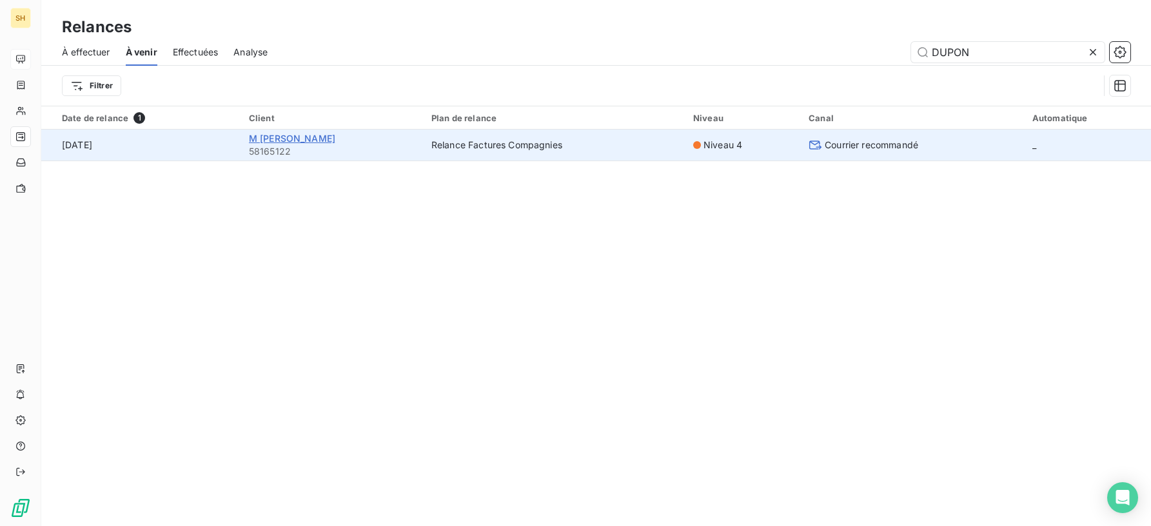
type input "DUPON"
click at [287, 136] on span "M [PERSON_NAME]" at bounding box center [292, 138] width 86 height 11
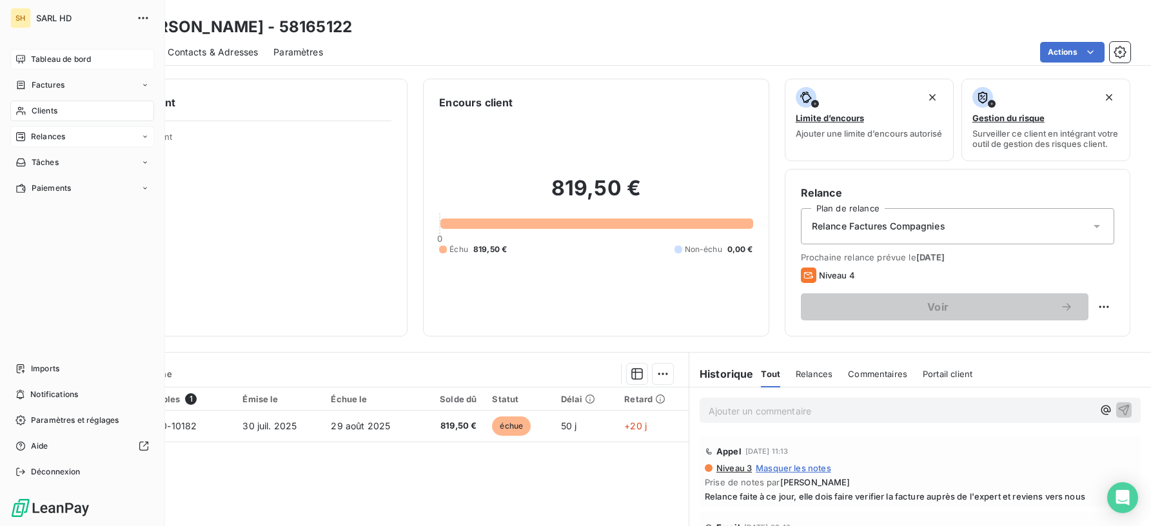
click at [7, 142] on div "SH SARL HD Tableau de bord Factures Clients Relances Tâches Paiements Imports N…" at bounding box center [82, 263] width 165 height 526
click at [78, 136] on div "Relances" at bounding box center [82, 136] width 144 height 21
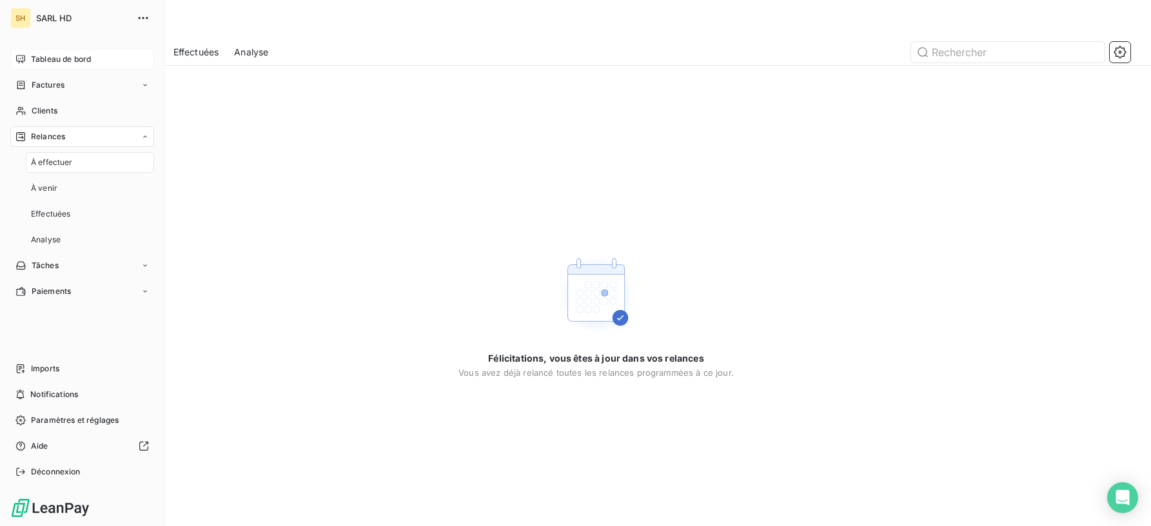
click at [54, 63] on span "Tableau de bord" at bounding box center [61, 60] width 60 height 12
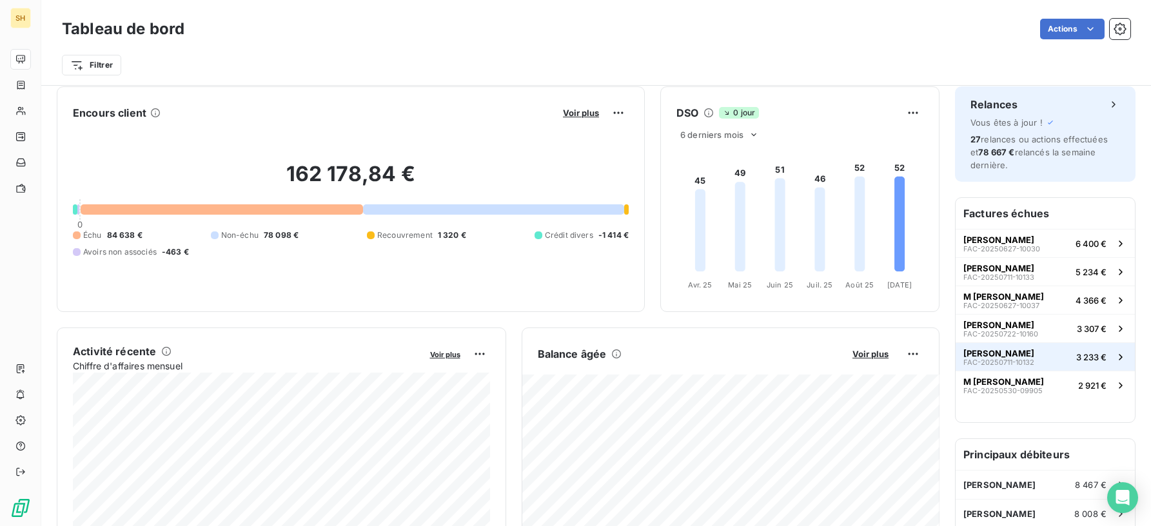
scroll to position [10, 0]
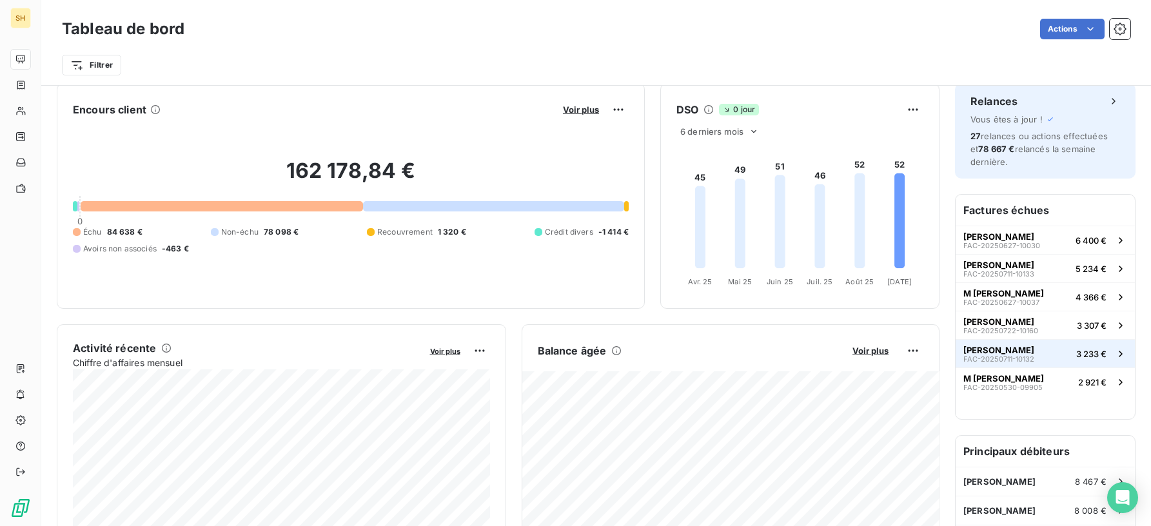
click at [1034, 351] on span "[PERSON_NAME]" at bounding box center [998, 350] width 71 height 10
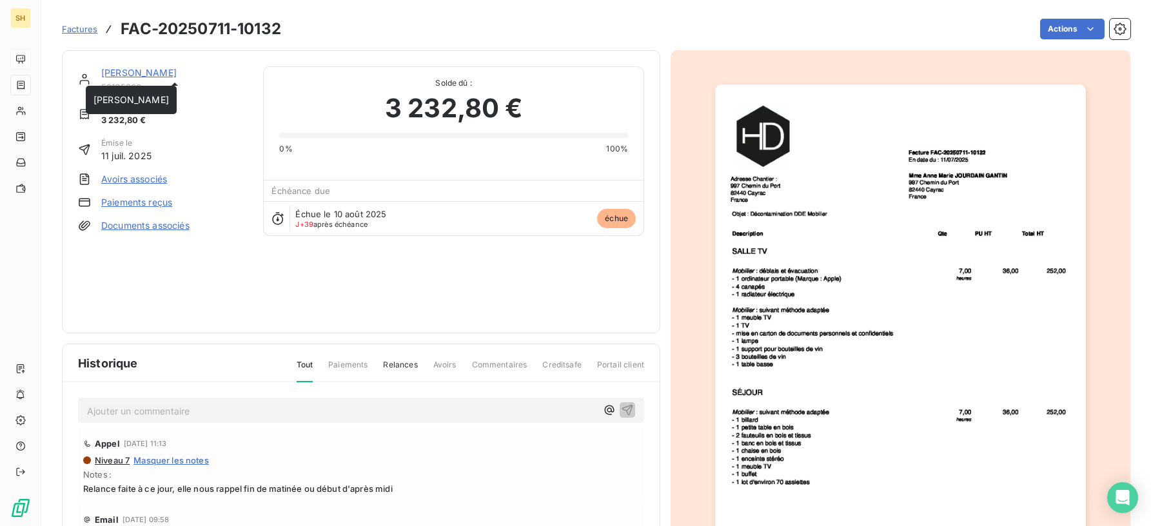
click at [177, 73] on link "[PERSON_NAME]" at bounding box center [138, 72] width 75 height 11
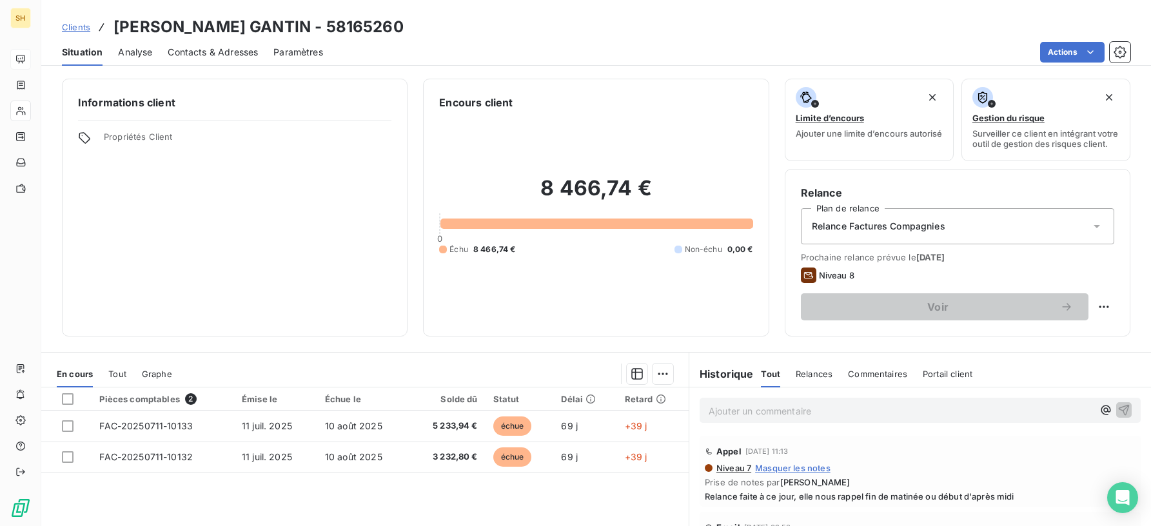
click at [218, 56] on span "Contacts & Adresses" at bounding box center [213, 52] width 90 height 13
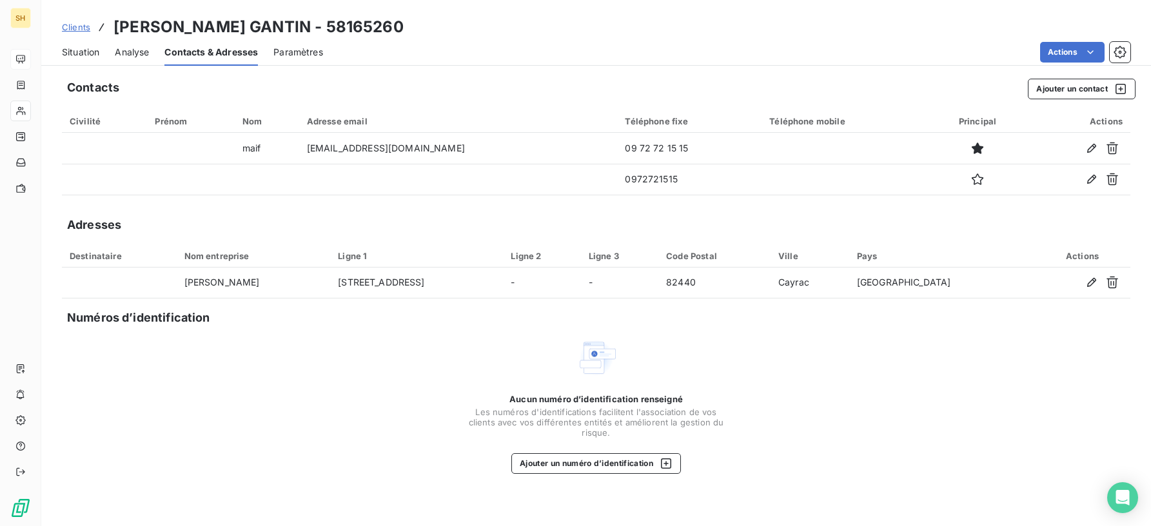
click at [93, 51] on span "Situation" at bounding box center [80, 52] width 37 height 13
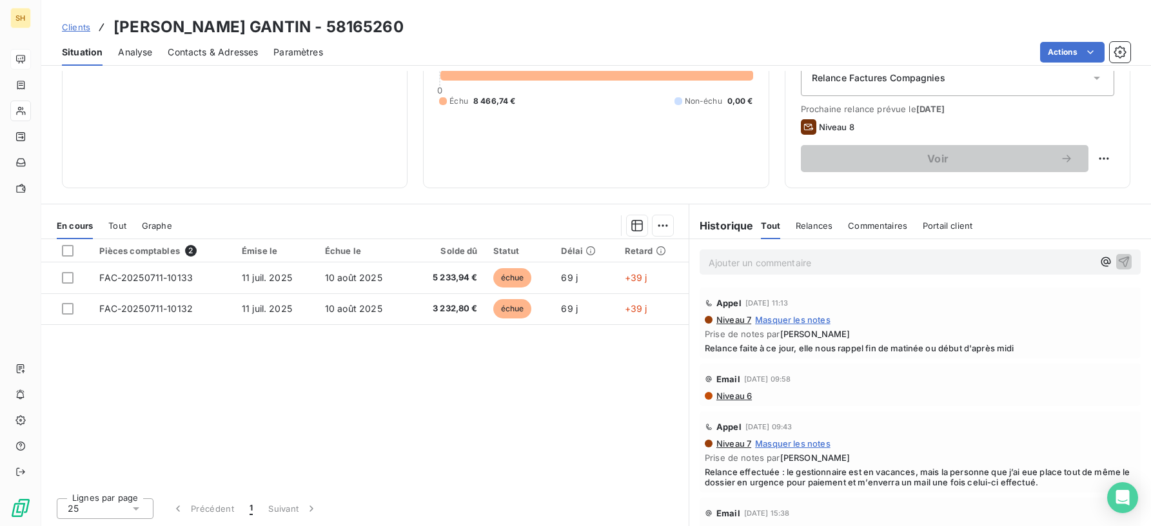
click at [734, 326] on div "Niveau 7 Masquer les notes Prise de notes par [PERSON_NAME] faite à ce jour, el…" at bounding box center [920, 334] width 431 height 39
click at [734, 324] on span "Niveau 7" at bounding box center [733, 320] width 36 height 10
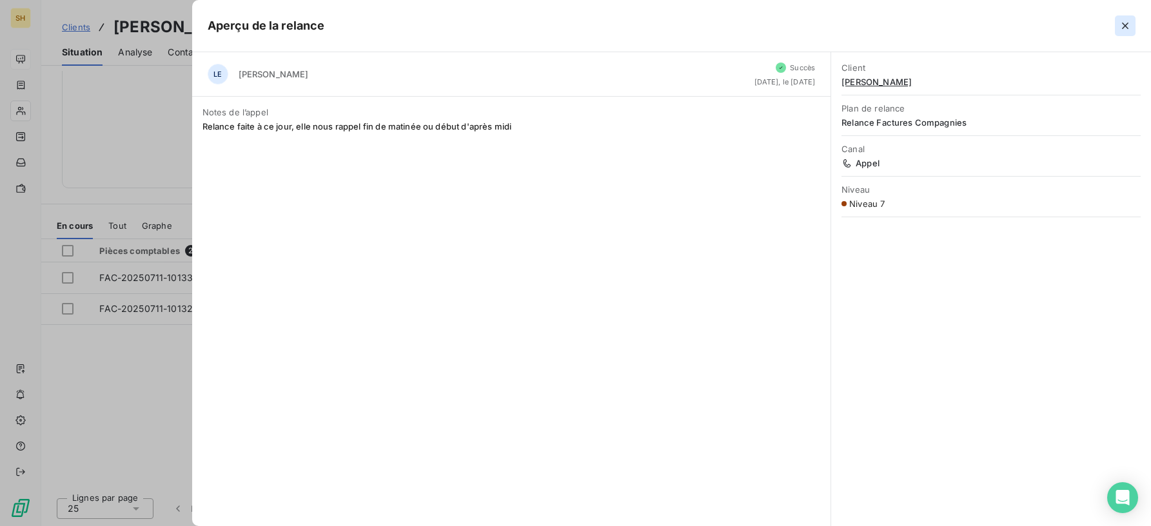
click at [1121, 28] on icon "button" at bounding box center [1125, 25] width 13 height 13
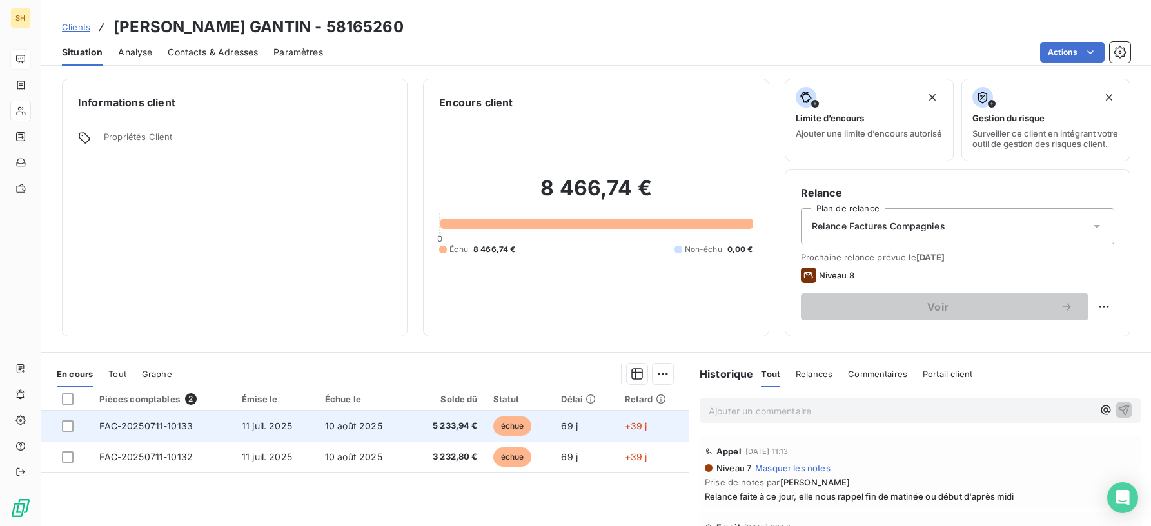
click at [120, 438] on td "FAC-20250711-10133" at bounding box center [163, 426] width 142 height 31
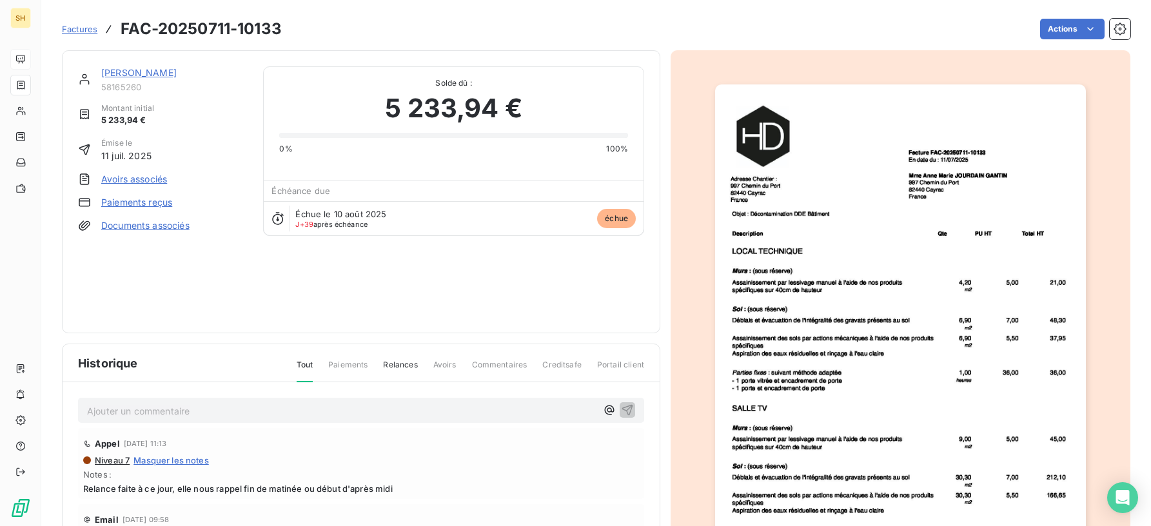
click at [926, 311] on img "button" at bounding box center [900, 346] width 371 height 525
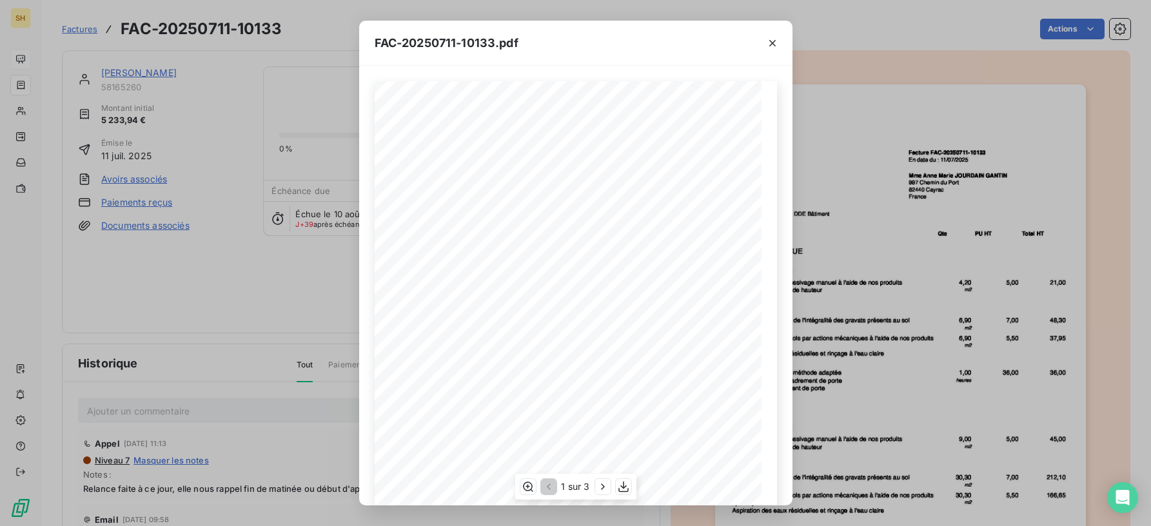
scroll to position [138, 0]
click at [606, 489] on icon "button" at bounding box center [602, 486] width 13 height 13
click at [606, 489] on icon "button" at bounding box center [603, 486] width 13 height 13
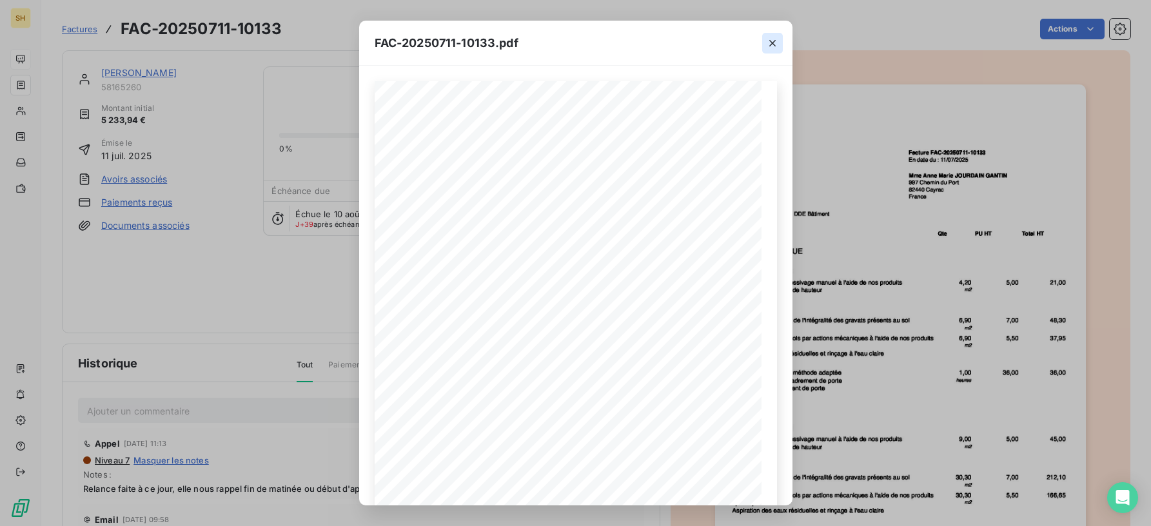
click at [768, 35] on button "button" at bounding box center [772, 43] width 21 height 21
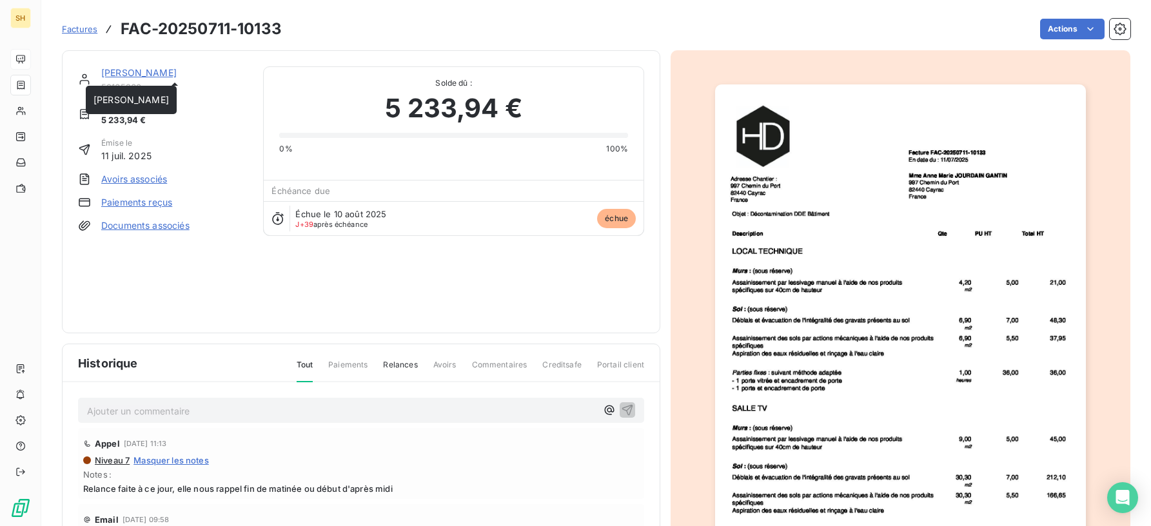
click at [177, 70] on link "[PERSON_NAME]" at bounding box center [138, 72] width 75 height 11
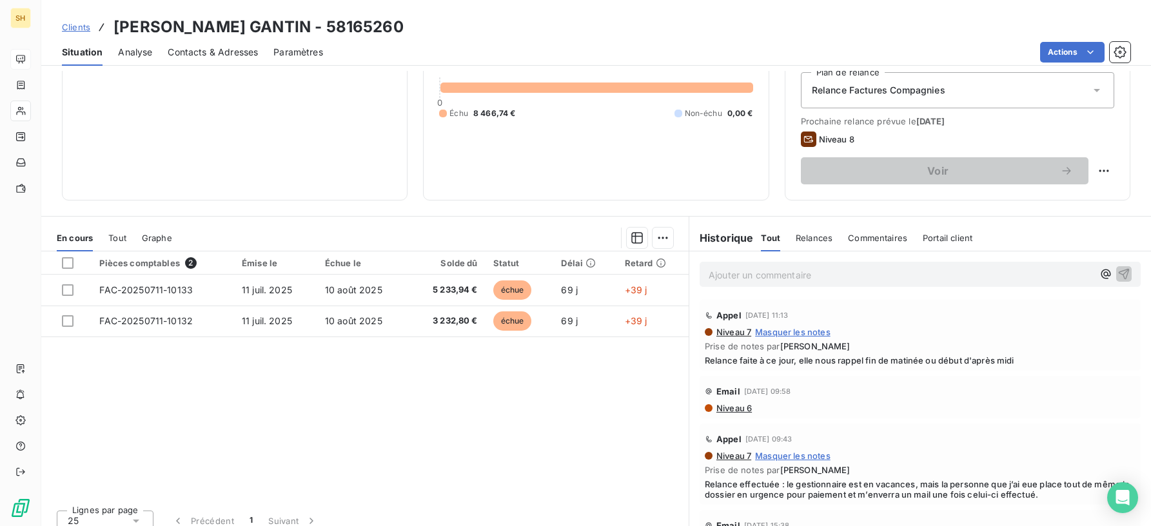
scroll to position [155, 0]
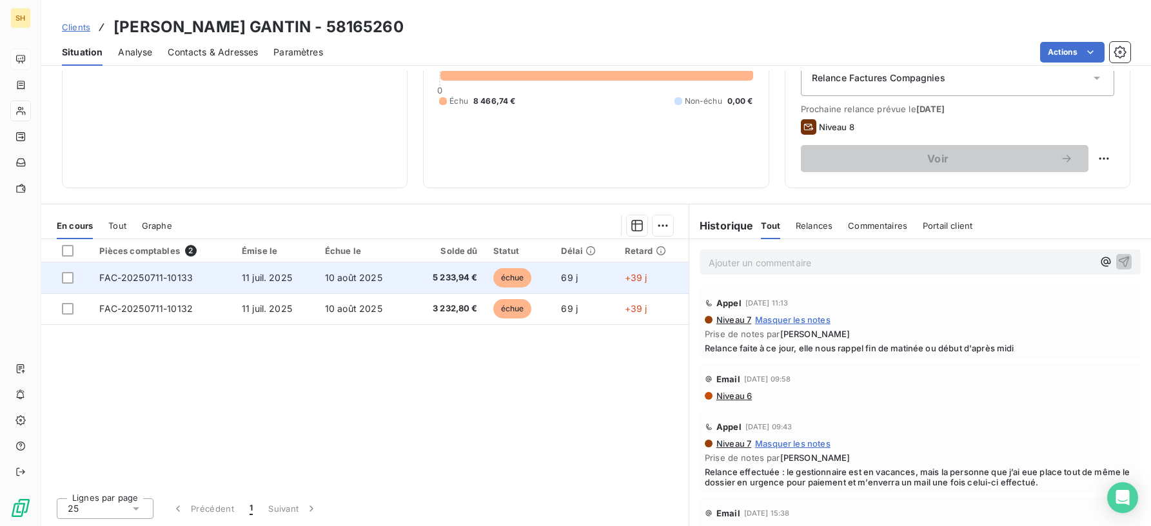
click at [276, 275] on span "11 juil. 2025" at bounding box center [267, 277] width 50 height 11
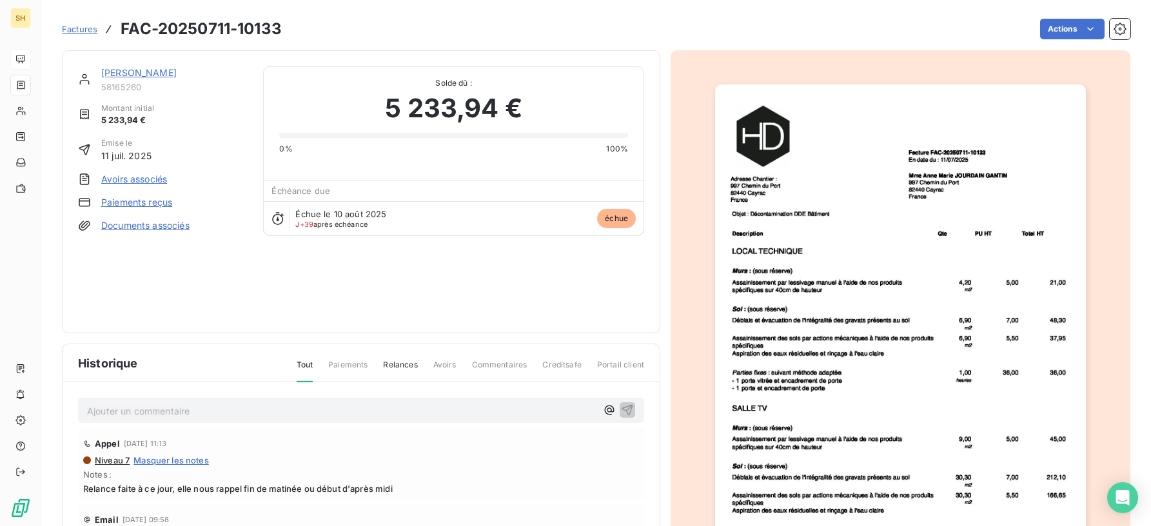
click at [169, 68] on link "[PERSON_NAME]" at bounding box center [138, 72] width 75 height 11
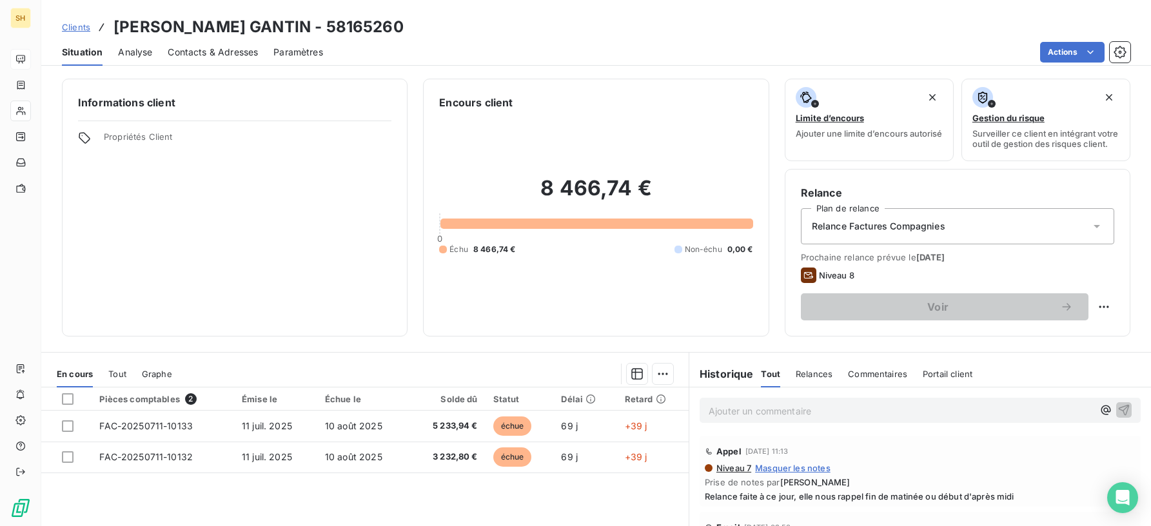
click at [372, 191] on div "Informations client Propriétés Client" at bounding box center [235, 208] width 346 height 258
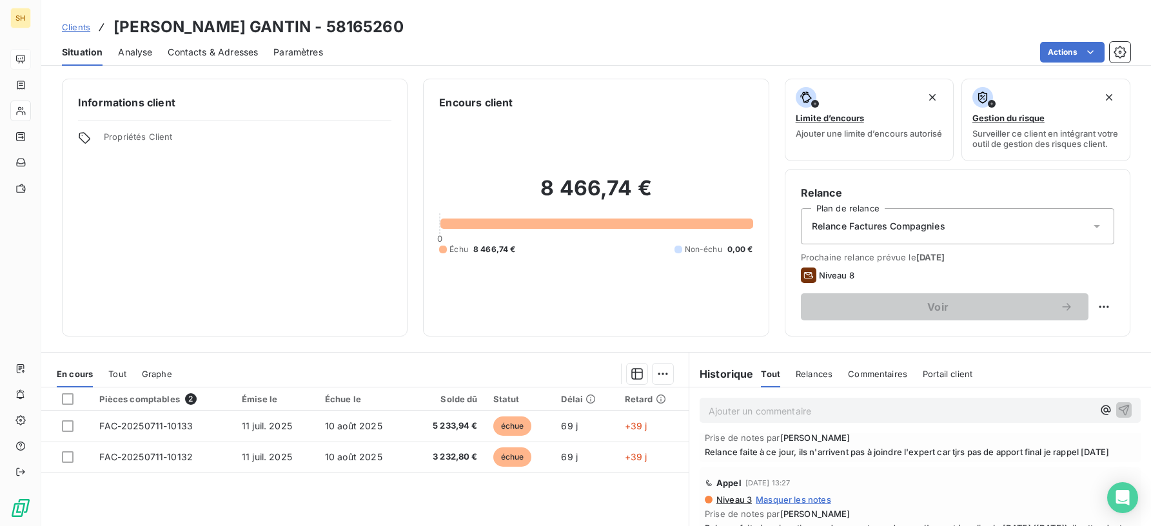
scroll to position [155, 0]
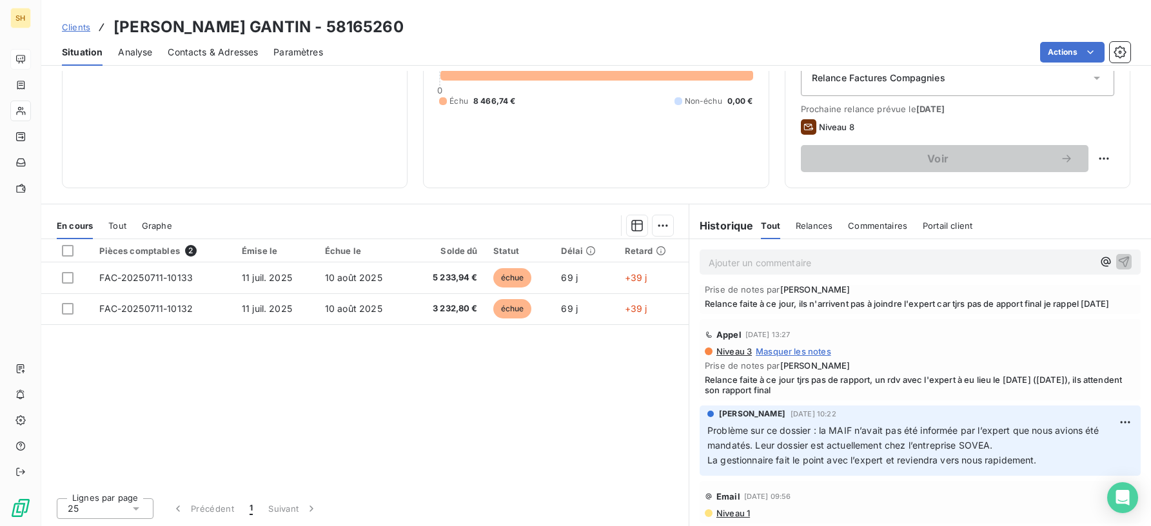
click at [743, 517] on span "Niveau 1" at bounding box center [732, 513] width 35 height 10
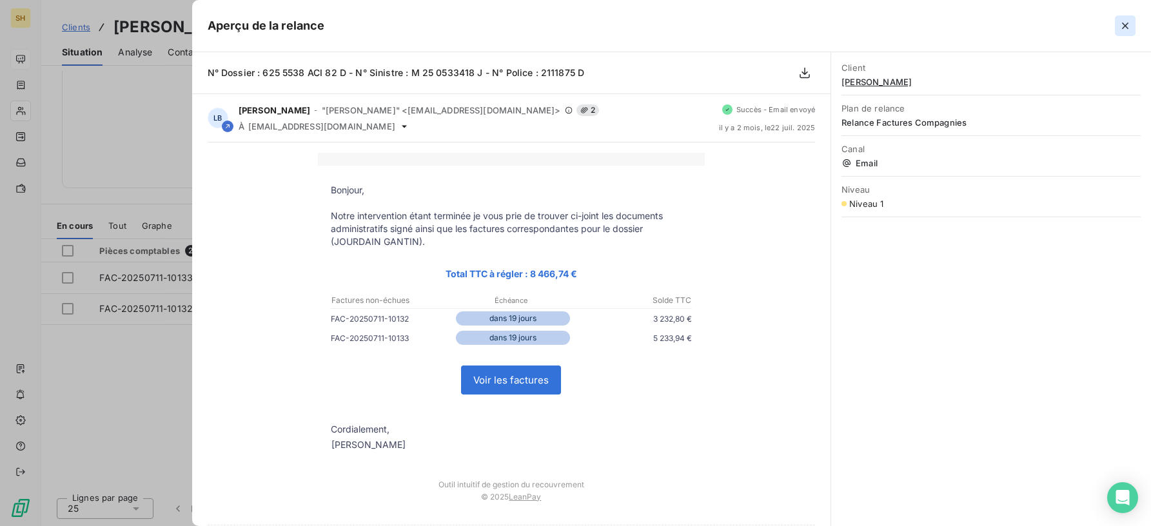
click at [1125, 28] on icon "button" at bounding box center [1125, 25] width 13 height 13
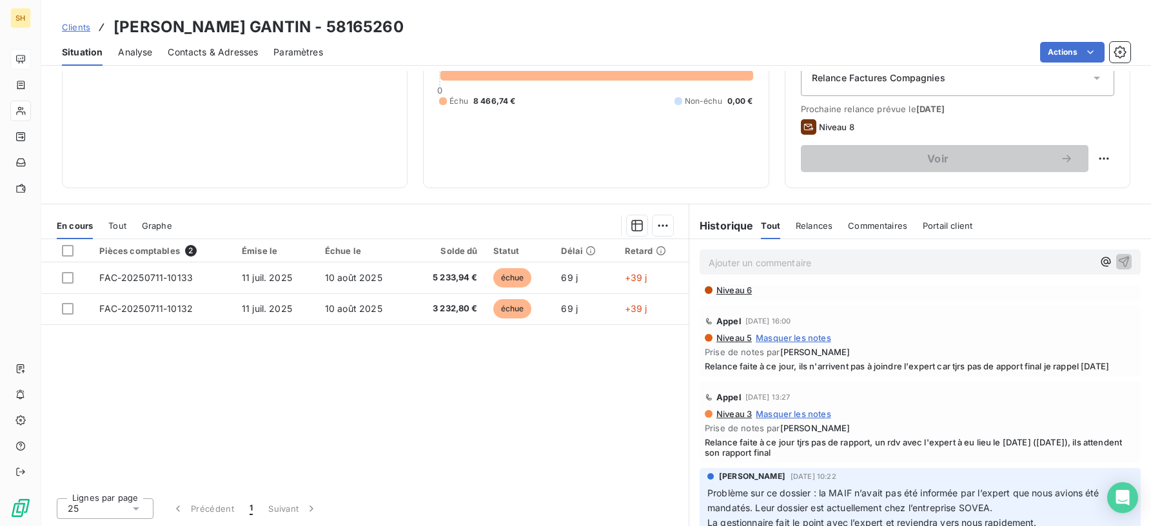
scroll to position [217, 0]
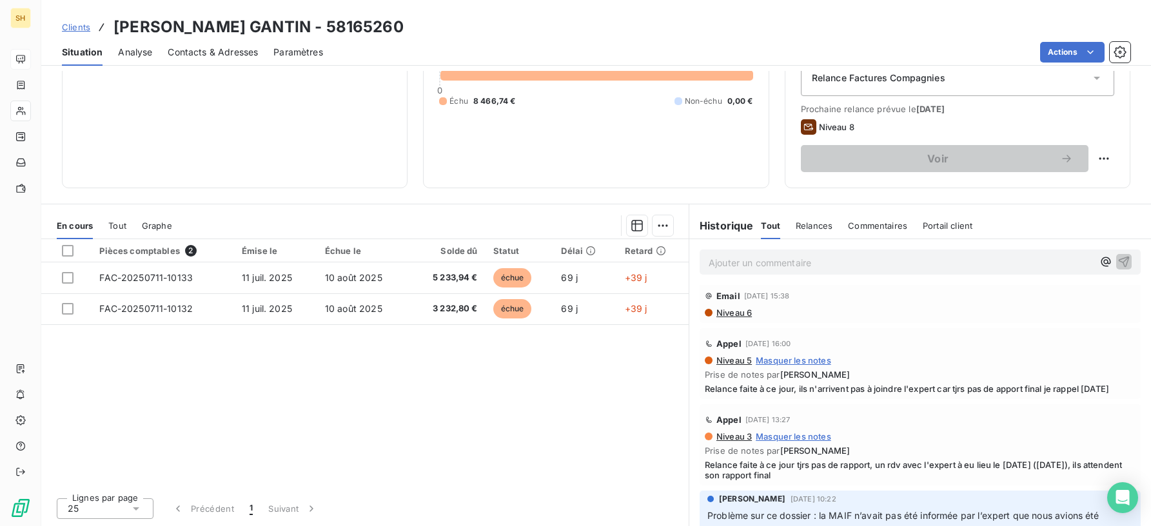
click at [734, 311] on span "Niveau 6" at bounding box center [733, 313] width 37 height 10
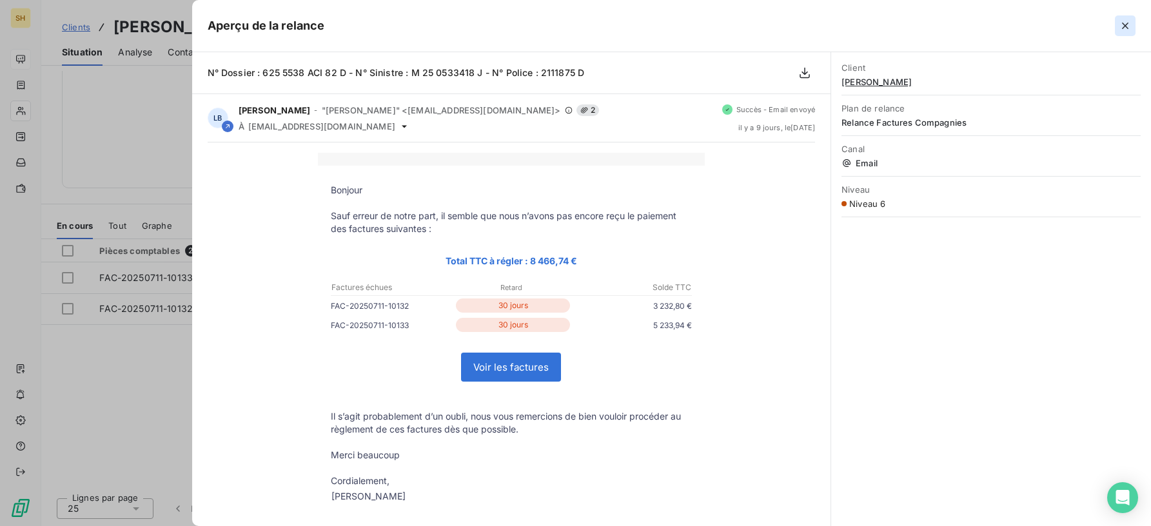
click at [1133, 23] on button "button" at bounding box center [1125, 25] width 21 height 21
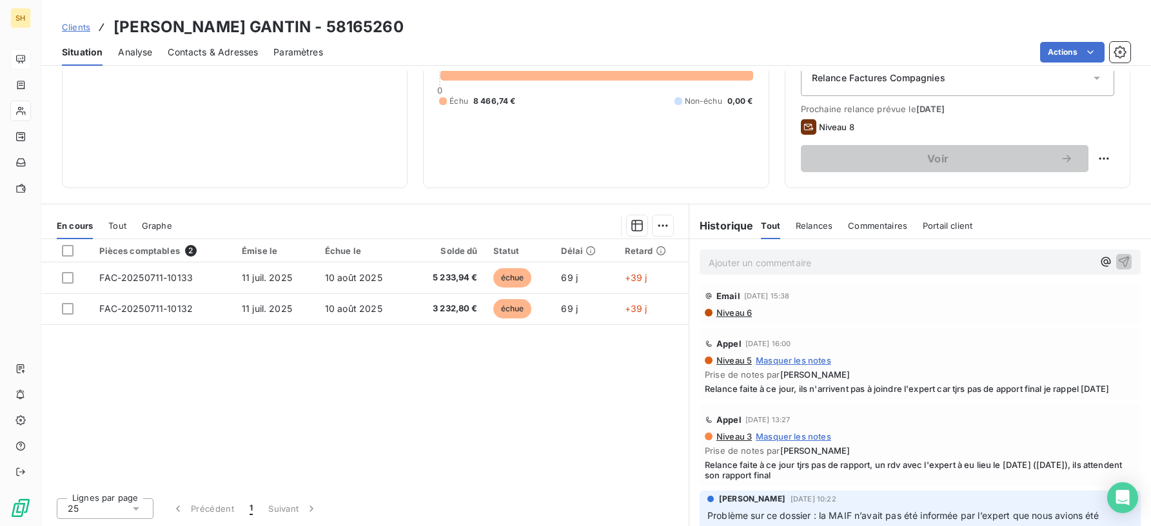
scroll to position [0, 0]
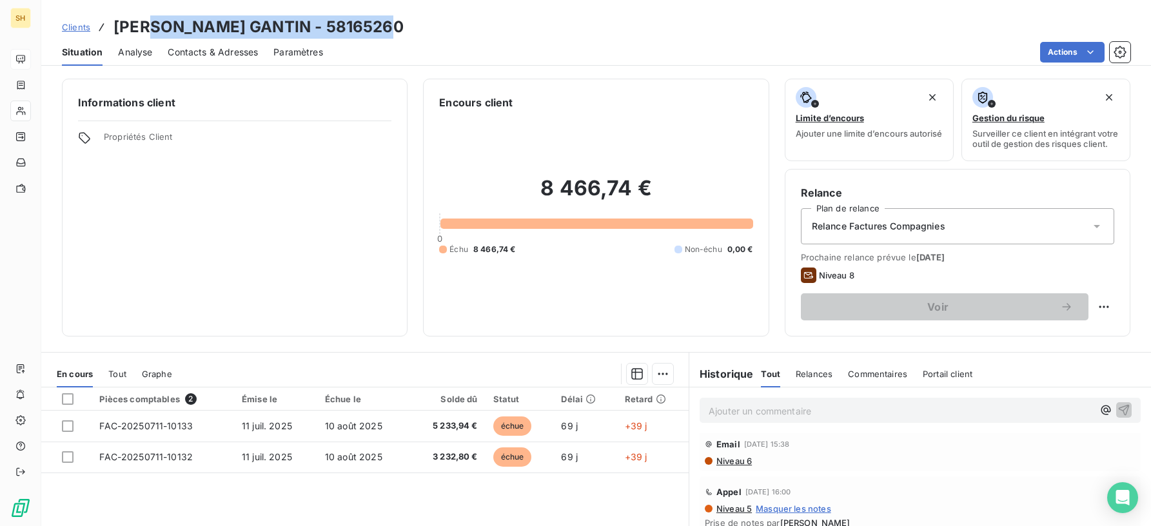
drag, startPoint x: 394, startPoint y: 21, endPoint x: 161, endPoint y: 25, distance: 232.8
click at [155, 24] on h3 "[PERSON_NAME] GANTIN - 58165260" at bounding box center [258, 26] width 290 height 23
copy h3 "[PERSON_NAME]"
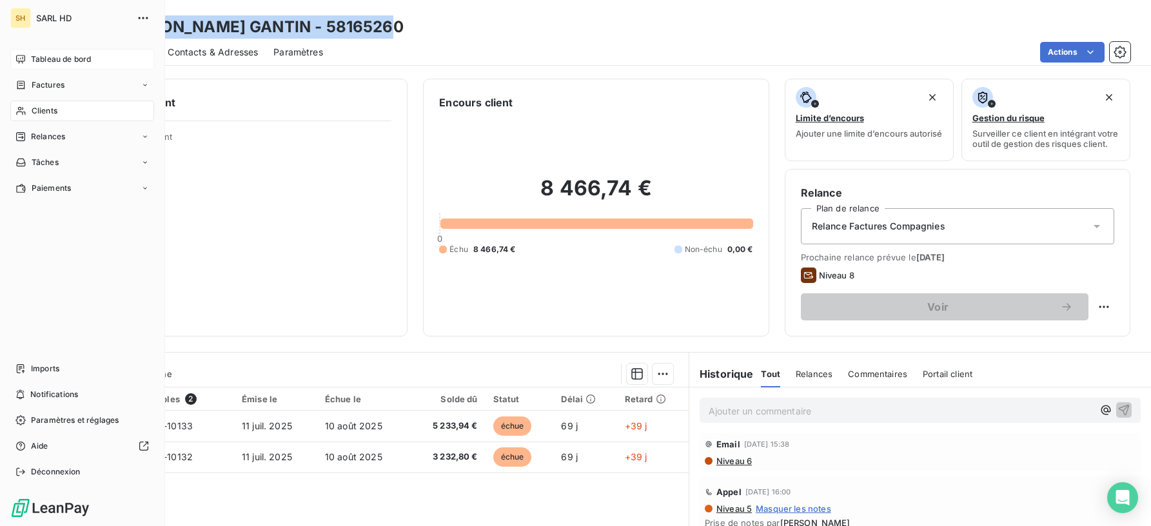
click at [31, 61] on span "Tableau de bord" at bounding box center [61, 60] width 60 height 12
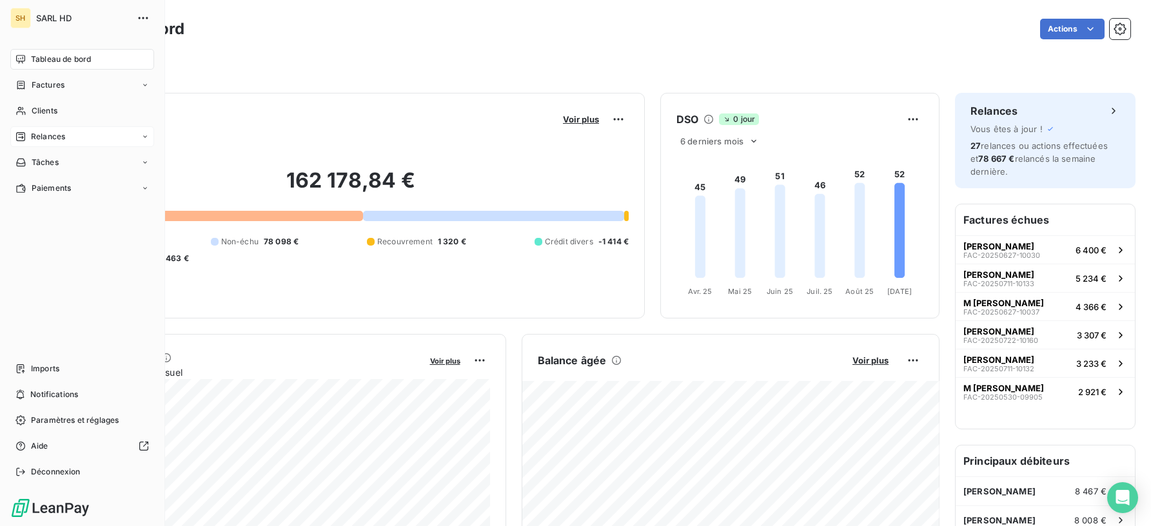
click at [76, 133] on div "Relances" at bounding box center [82, 136] width 144 height 21
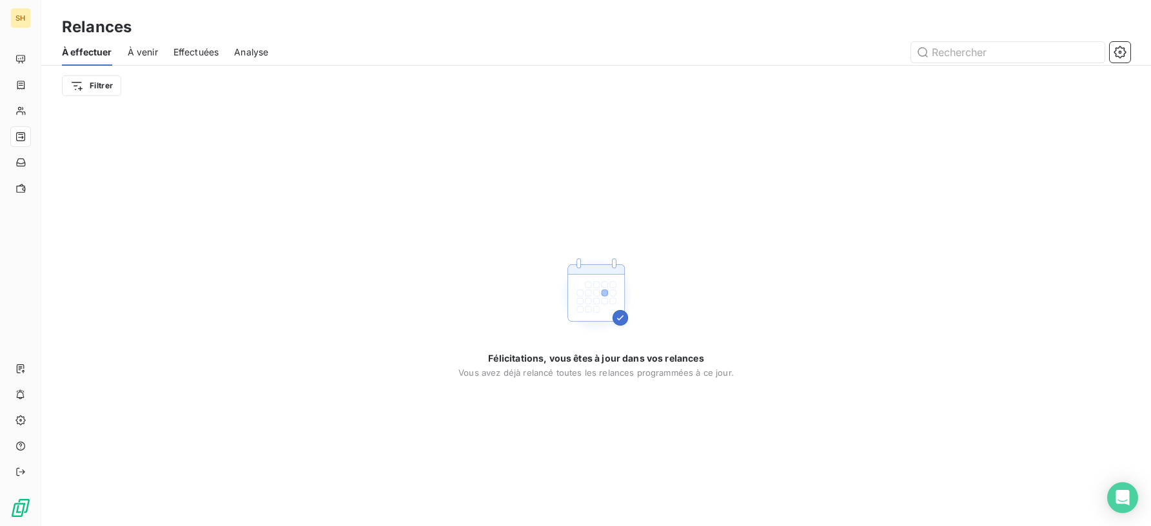
click at [139, 46] on span "À venir" at bounding box center [143, 52] width 30 height 13
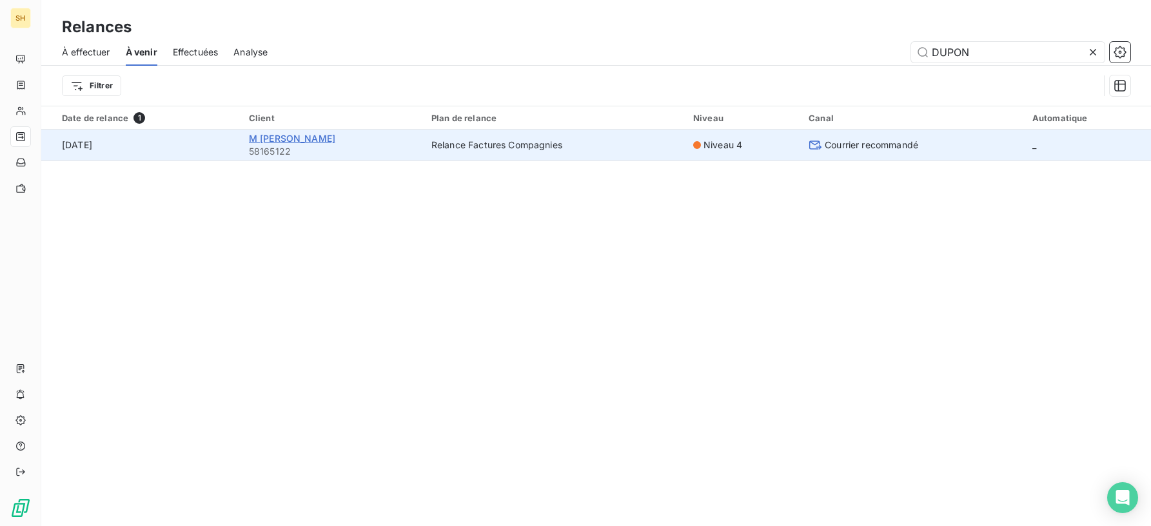
click at [298, 137] on span "M [PERSON_NAME]" at bounding box center [292, 138] width 86 height 11
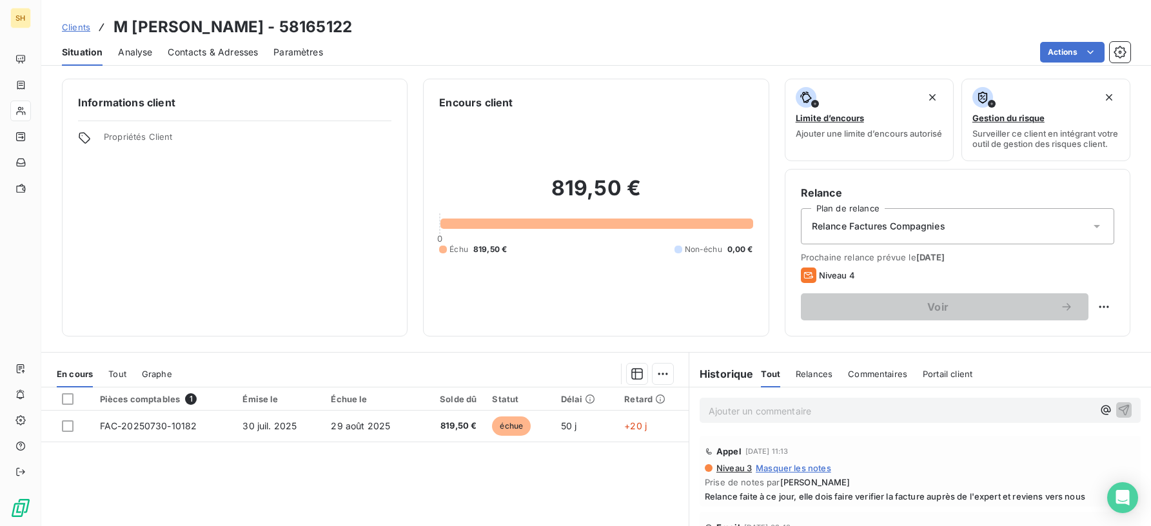
click at [227, 52] on span "Contacts & Adresses" at bounding box center [213, 52] width 90 height 13
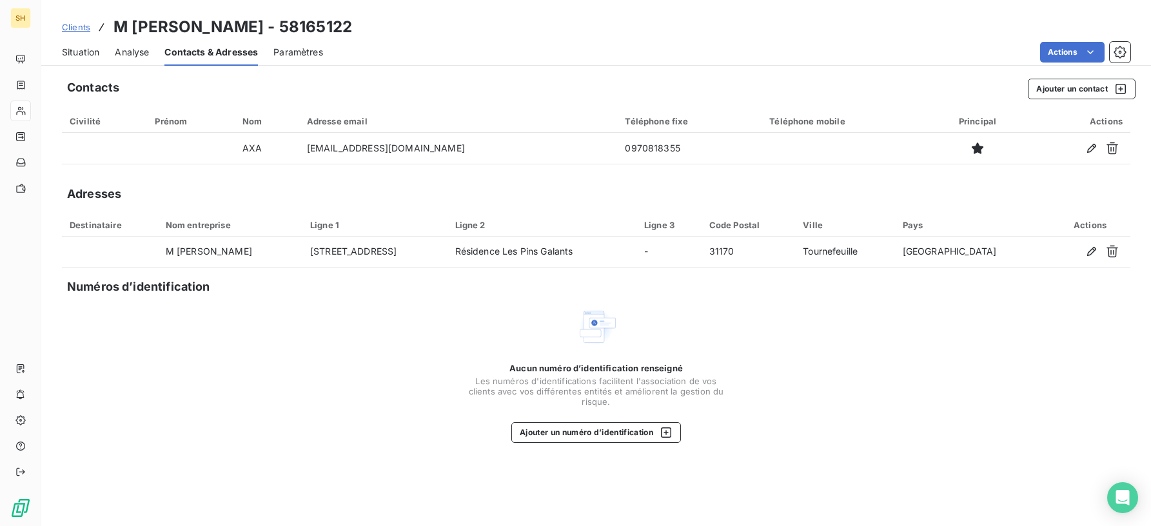
click at [95, 52] on span "Situation" at bounding box center [80, 52] width 37 height 13
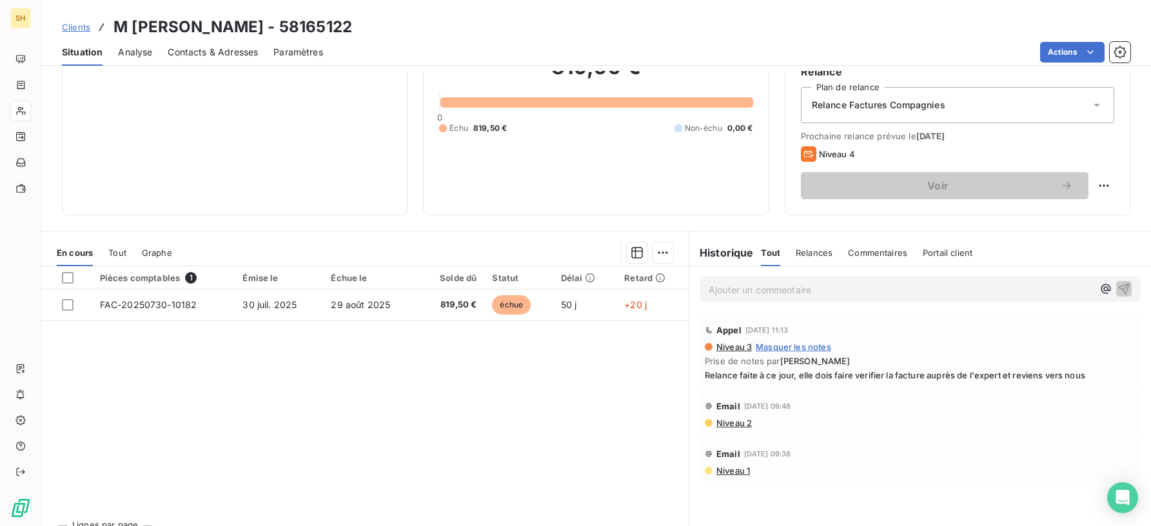
scroll to position [80, 0]
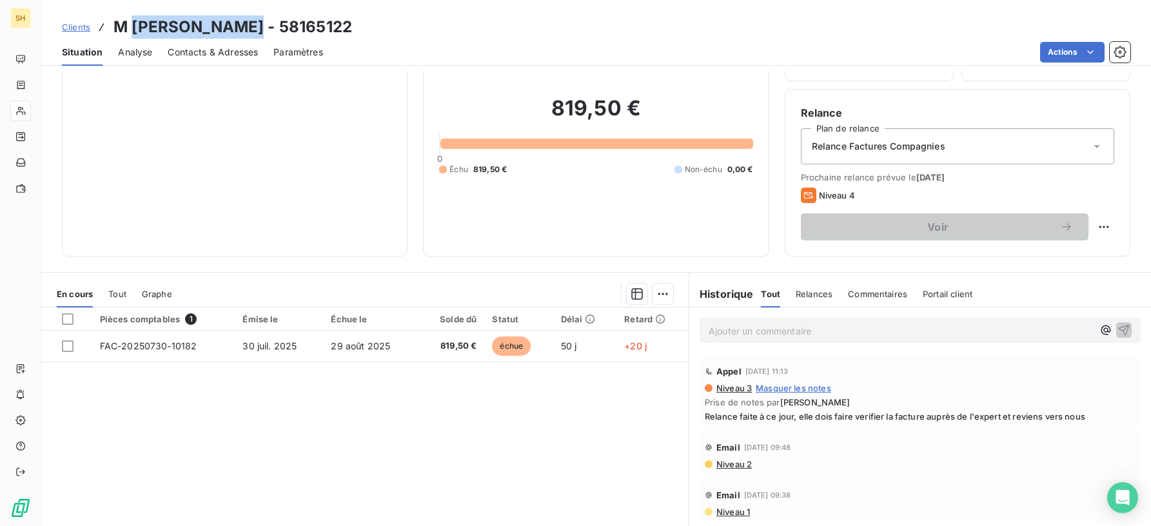
drag, startPoint x: 258, startPoint y: 26, endPoint x: 131, endPoint y: 26, distance: 127.0
click at [131, 26] on h3 "M [PERSON_NAME] - 58165122" at bounding box center [232, 26] width 239 height 23
copy h3 "[PERSON_NAME]"
click at [749, 469] on span "Niveau 2" at bounding box center [733, 464] width 37 height 10
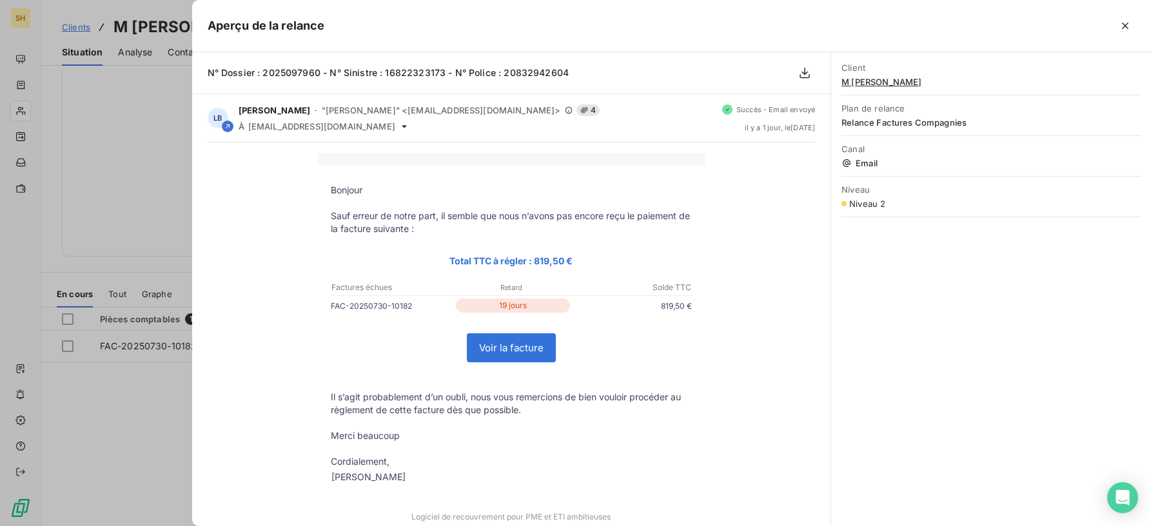
click at [106, 206] on div at bounding box center [575, 263] width 1151 height 526
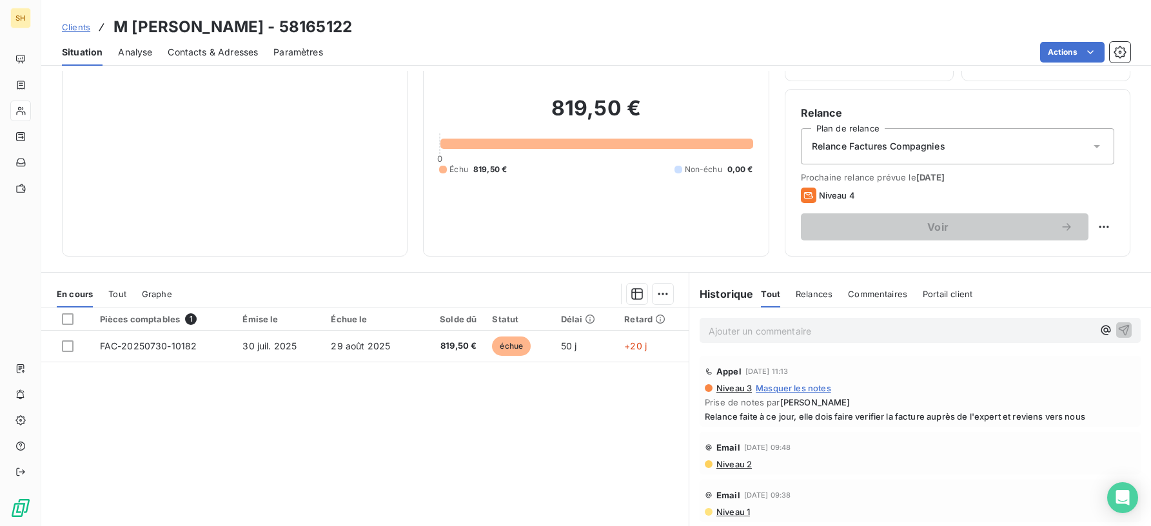
click at [838, 333] on p "Ajouter un commentaire ﻿" at bounding box center [901, 331] width 384 height 16
click at [741, 469] on span "Niveau 2" at bounding box center [733, 464] width 37 height 10
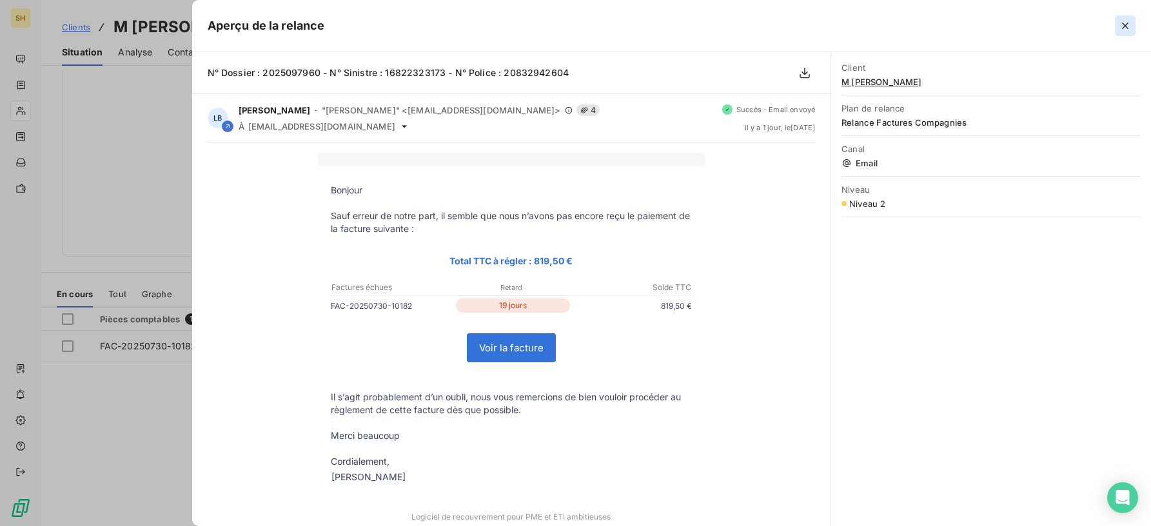
click at [1124, 23] on icon "button" at bounding box center [1125, 25] width 13 height 13
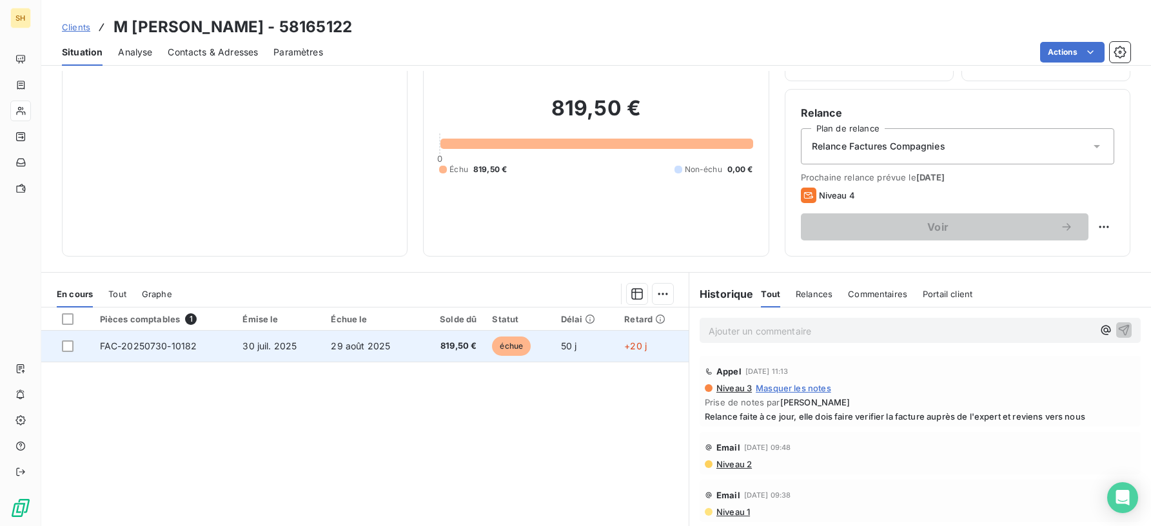
click at [270, 358] on td "30 juil. 2025" at bounding box center [279, 346] width 88 height 31
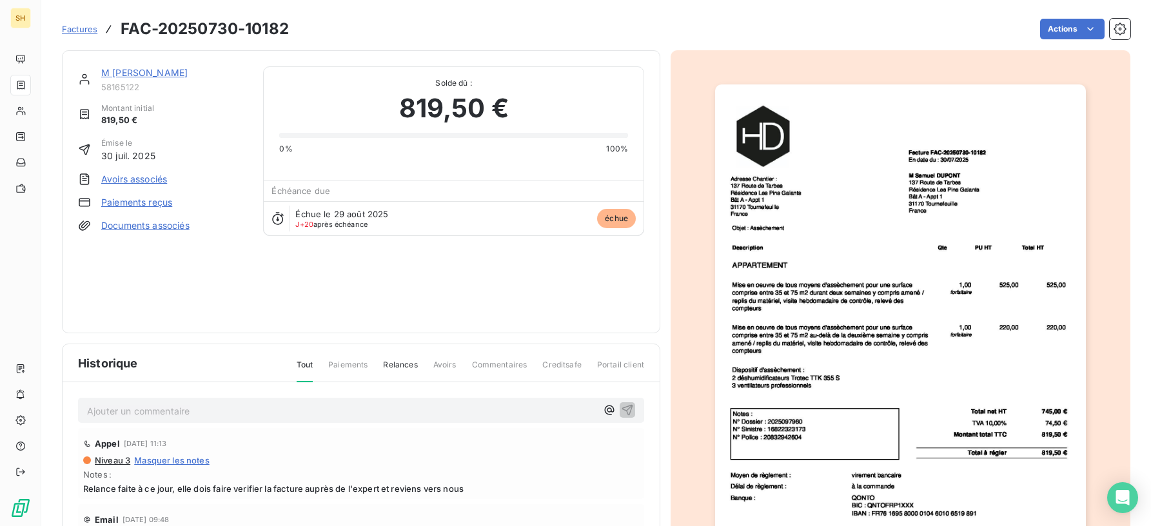
click at [145, 70] on link "M [PERSON_NAME]" at bounding box center [144, 72] width 86 height 11
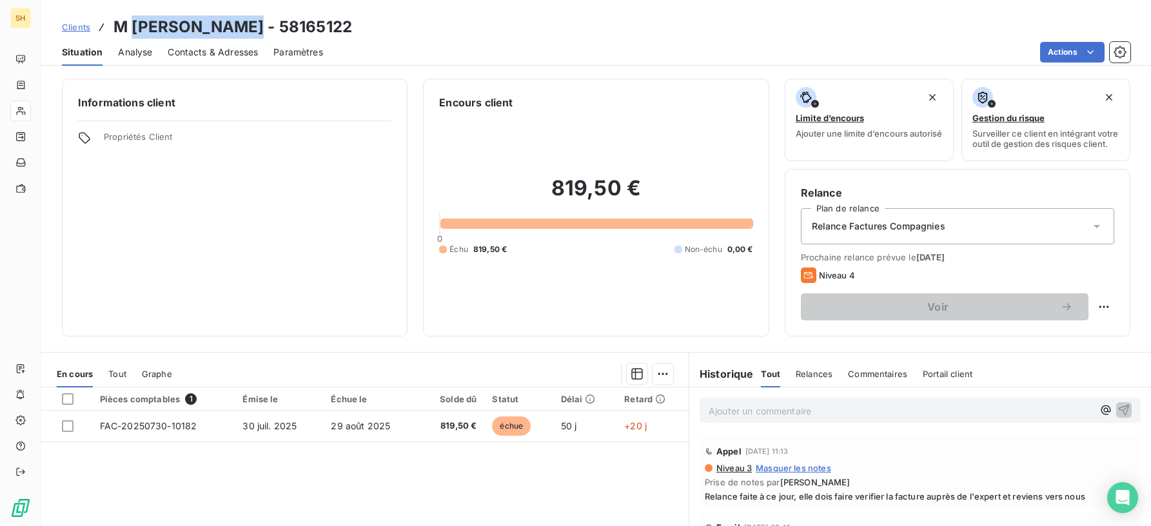
drag, startPoint x: 257, startPoint y: 23, endPoint x: 258, endPoint y: 12, distance: 11.0
click at [138, 23] on h3 "M [PERSON_NAME] - 58165122" at bounding box center [232, 26] width 239 height 23
click at [292, 148] on span "Propriétés Client" at bounding box center [248, 141] width 288 height 18
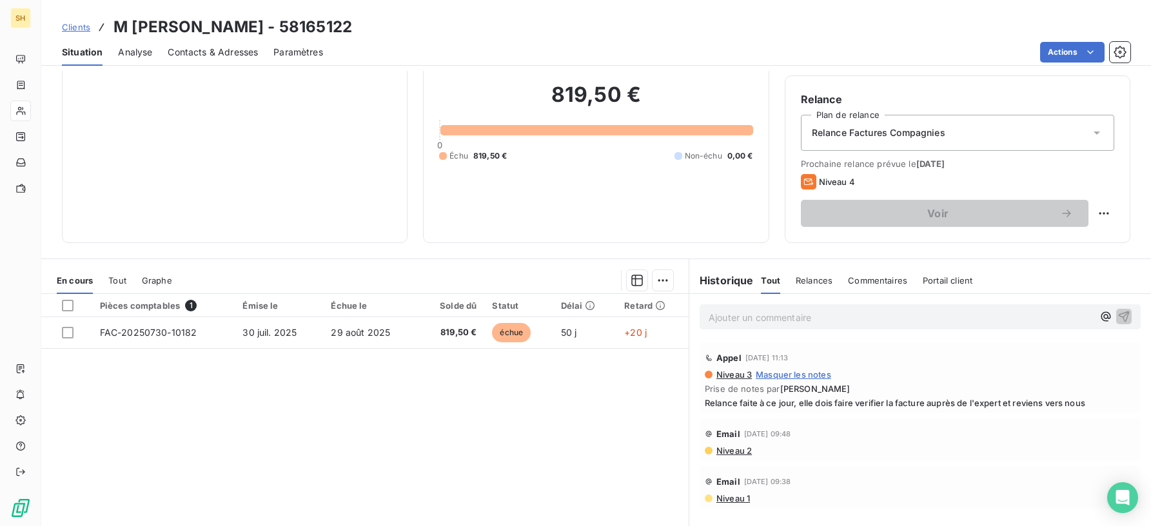
scroll to position [74, 0]
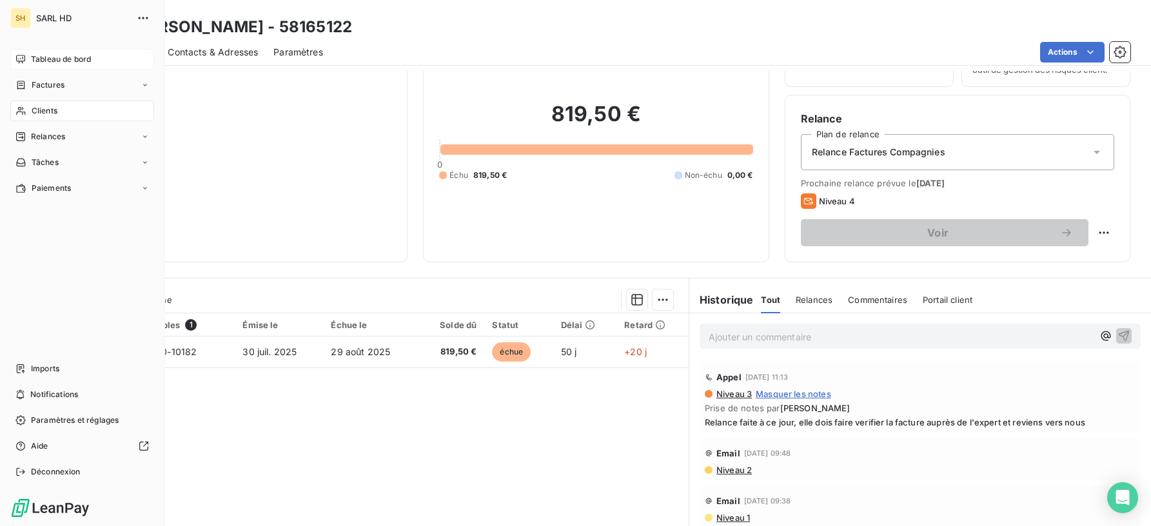
click at [10, 51] on div "Tableau de bord" at bounding box center [82, 59] width 144 height 21
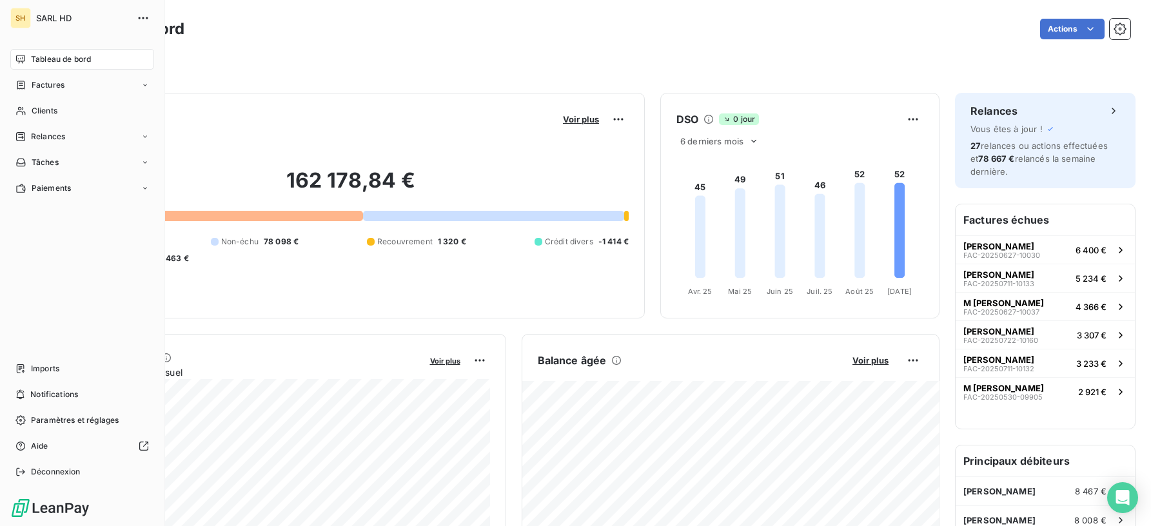
click at [37, 141] on span "Relances" at bounding box center [48, 137] width 34 height 12
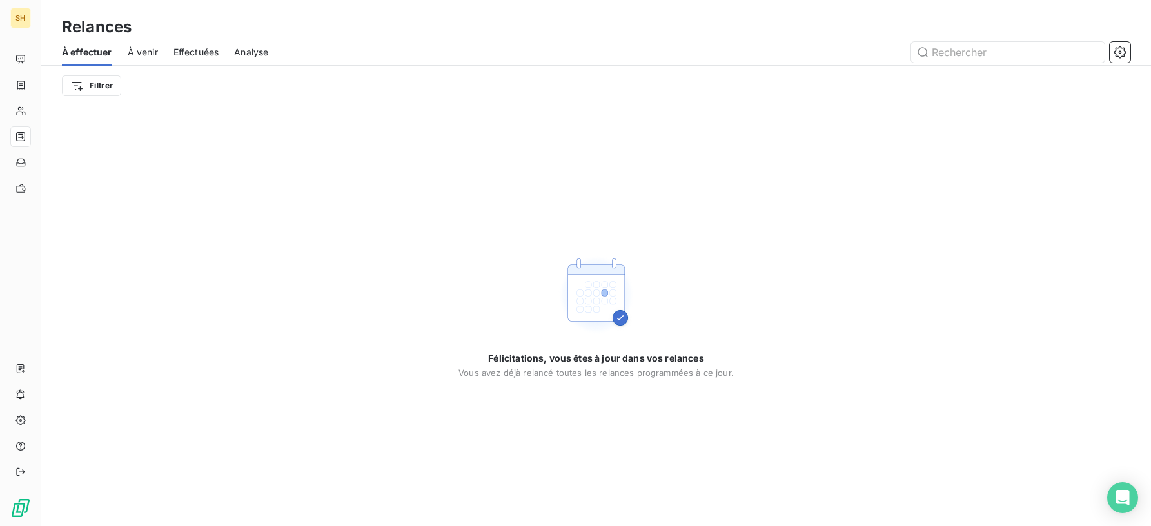
click at [159, 57] on div "À effectuer À venir Effectuées Analyse" at bounding box center [596, 52] width 1110 height 27
click at [144, 50] on span "À venir" at bounding box center [143, 52] width 30 height 13
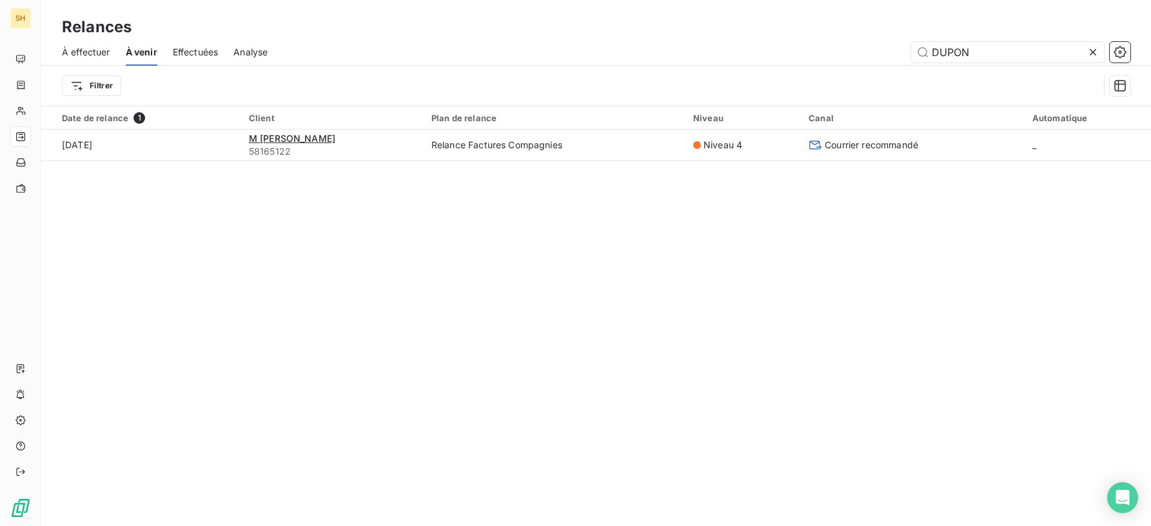
click at [1099, 48] on icon at bounding box center [1092, 52] width 13 height 13
click at [1070, 49] on input "text" at bounding box center [1007, 52] width 193 height 21
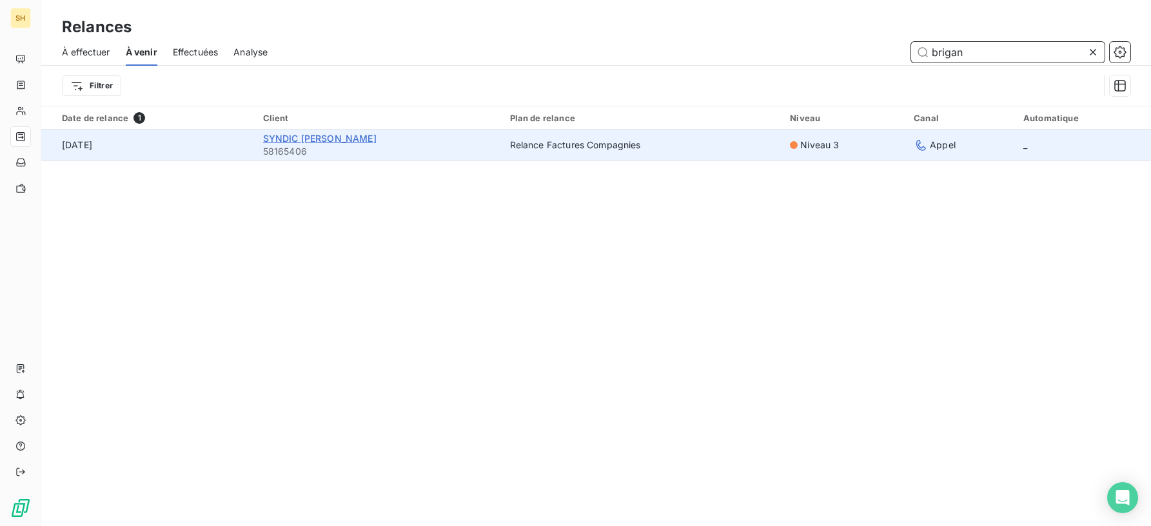
type input "brigan"
click at [351, 137] on span "SYNDIC [PERSON_NAME]" at bounding box center [319, 138] width 113 height 11
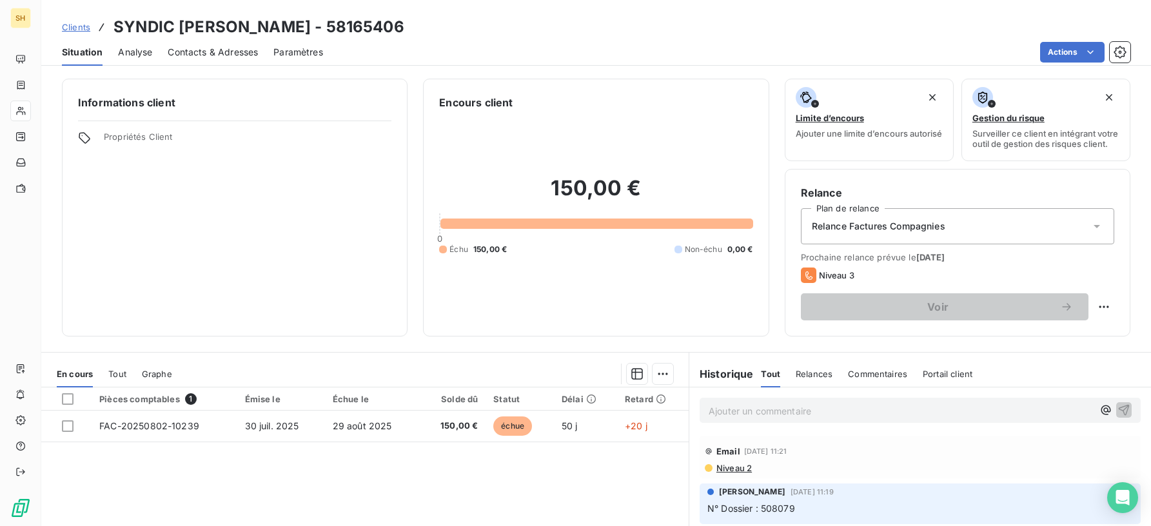
click at [1044, 226] on div "Relance Factures Compagnies" at bounding box center [957, 226] width 313 height 36
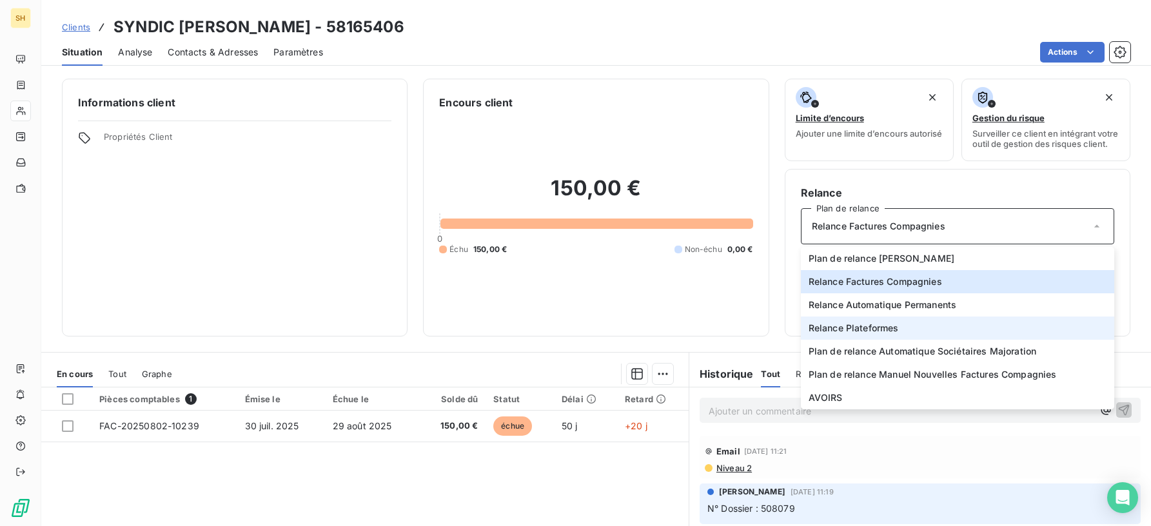
click at [872, 333] on span "Relance Plateformes" at bounding box center [853, 328] width 90 height 13
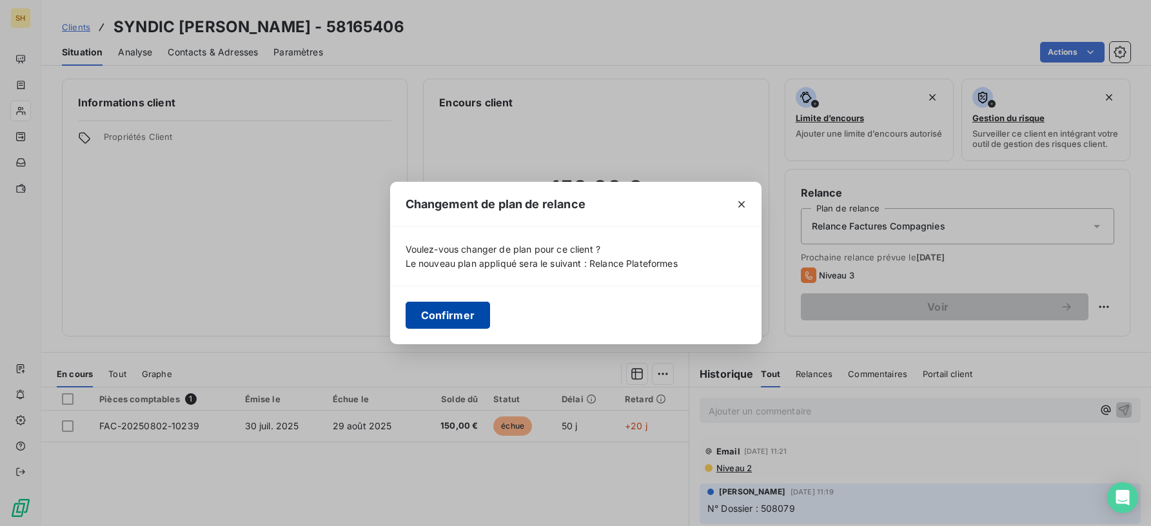
click at [445, 307] on button "Confirmer" at bounding box center [448, 315] width 85 height 27
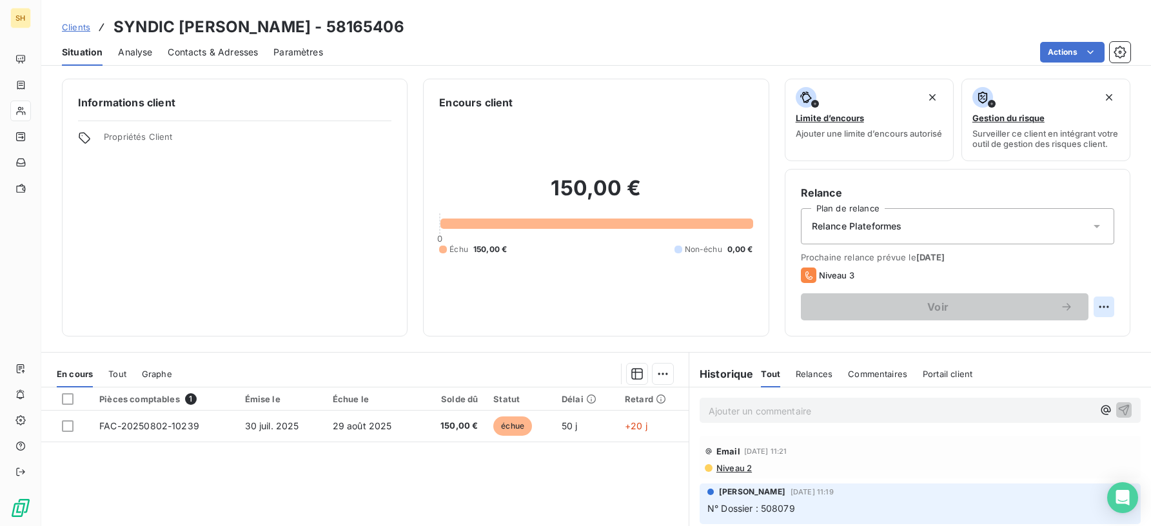
click at [1100, 316] on html "SH Clients SYNDIC [PERSON_NAME] - 58165406 Situation Analyse Contacts & Adresse…" at bounding box center [575, 263] width 1151 height 526
click at [1027, 347] on div "Replanifier cette action" at bounding box center [1050, 341] width 115 height 21
select select "8"
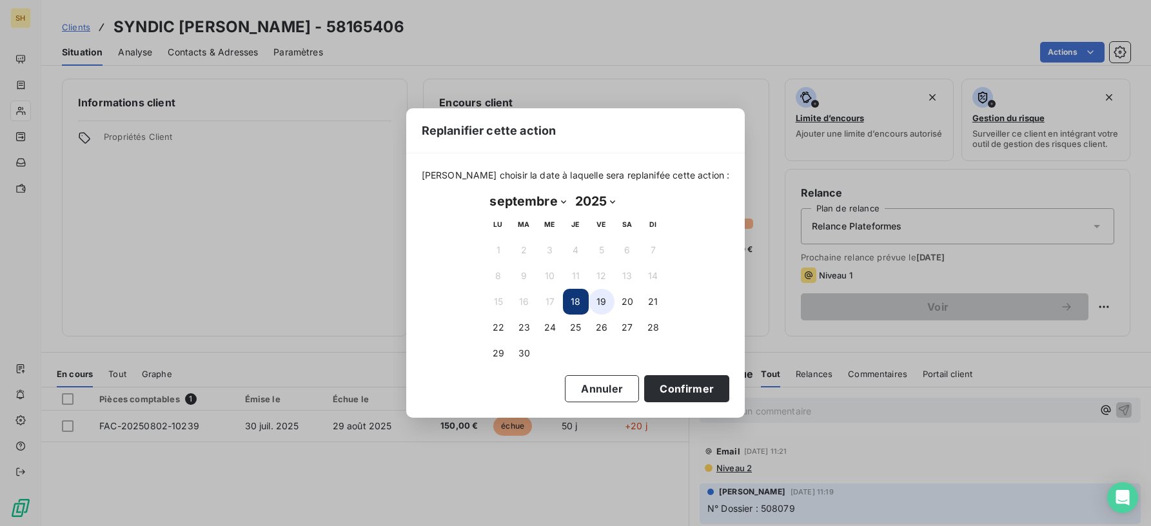
click at [598, 292] on button "19" at bounding box center [602, 302] width 26 height 26
click at [660, 389] on button "Confirmer" at bounding box center [686, 388] width 85 height 27
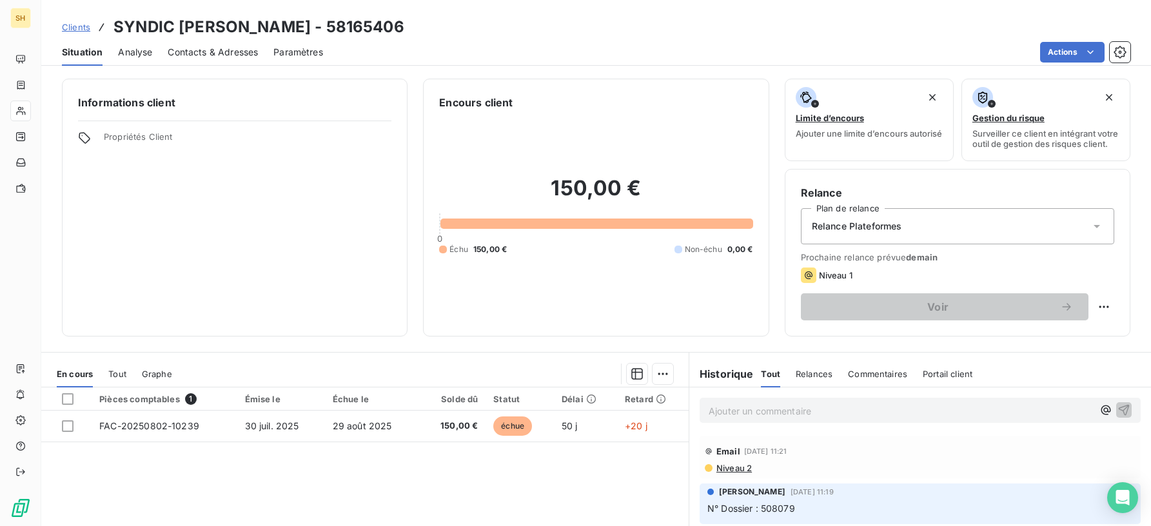
click at [355, 243] on div "Informations client Propriétés Client" at bounding box center [235, 208] width 346 height 258
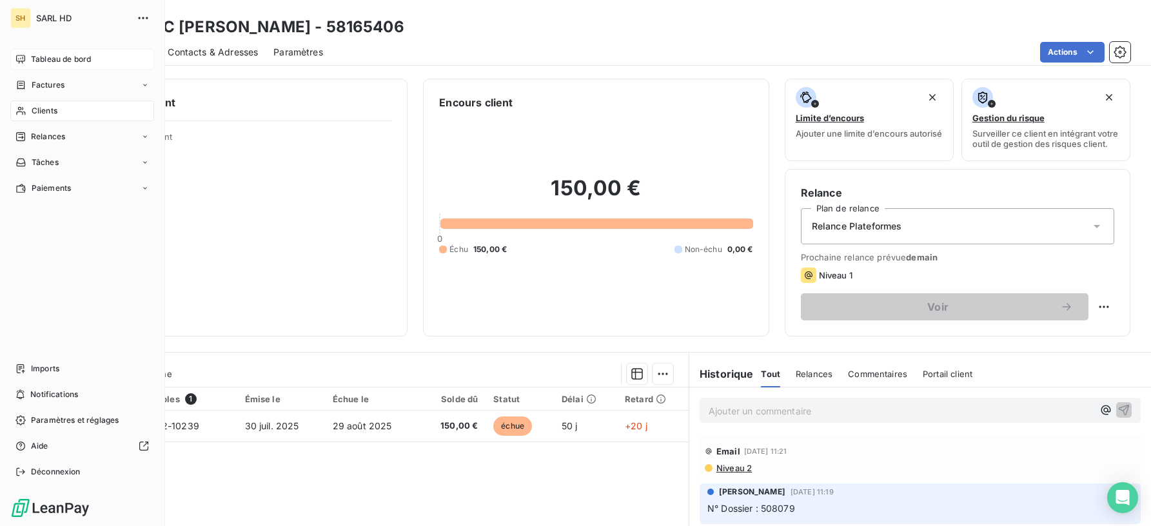
click at [24, 59] on icon at bounding box center [20, 59] width 9 height 8
